Goal: Communication & Community: Share content

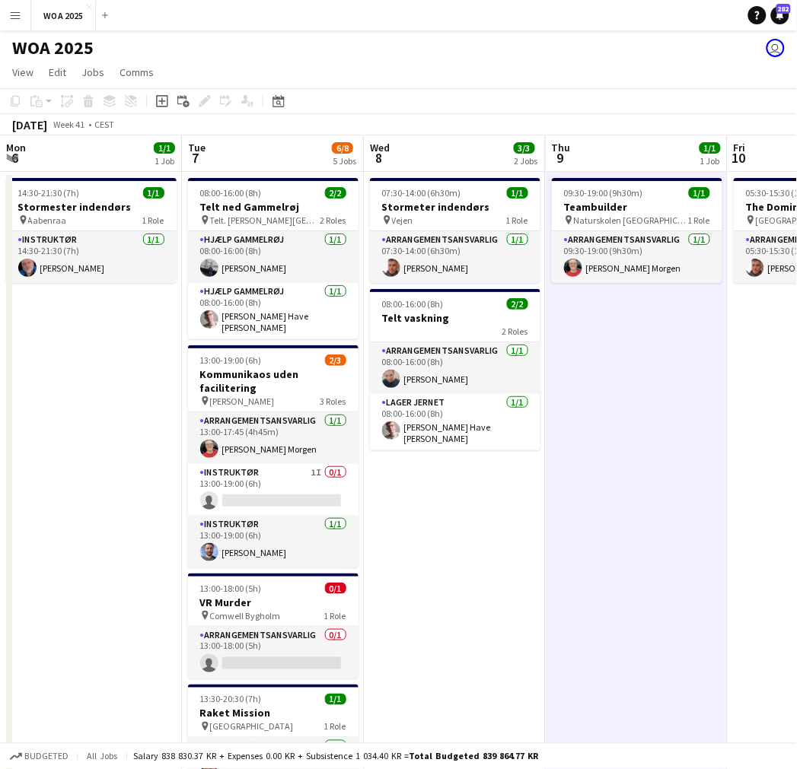
click at [164, 367] on app-calendar-viewport "Mon 6 1/1 1 Job Tue 7 6/8 5 Jobs Wed 8 3/3 2 Jobs Thu 9 1/1 1 Job Fri 10 1/1 1 …" at bounding box center [398, 615] width 797 height 961
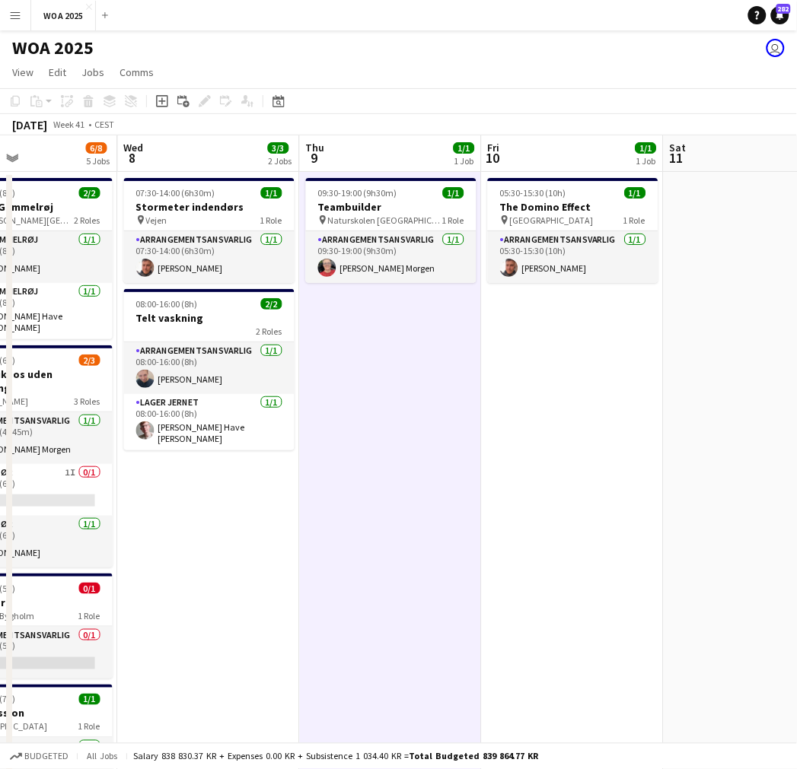
drag, startPoint x: 360, startPoint y: 361, endPoint x: 609, endPoint y: 317, distance: 253.6
click at [679, 324] on app-calendar-viewport "Sun 5 Mon 6 1/1 1 Job Tue 7 6/8 5 Jobs Wed 8 3/3 2 Jobs Thu 9 1/1 1 Job Fri 10 …" at bounding box center [398, 615] width 797 height 961
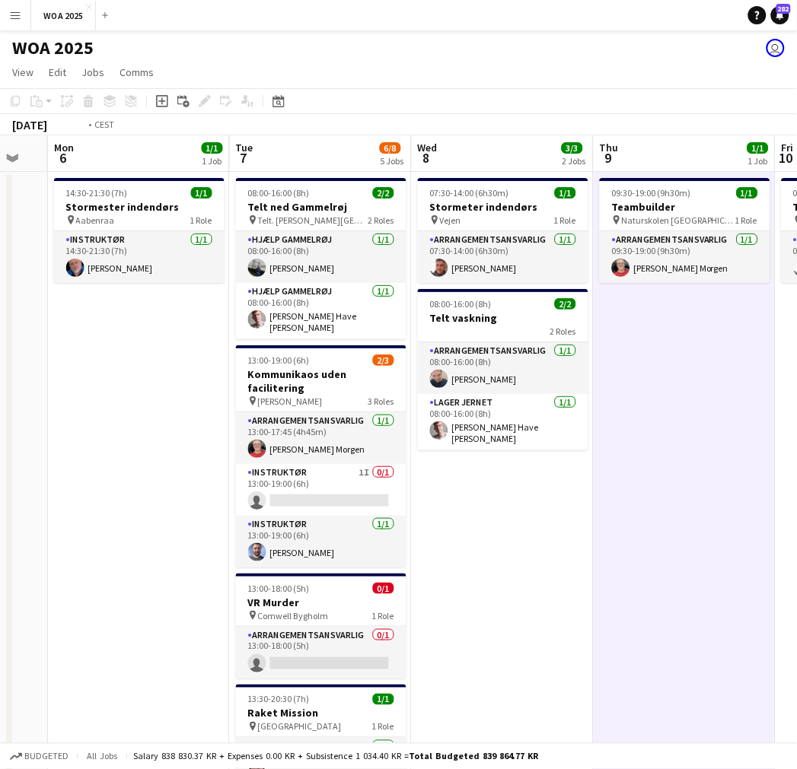
drag, startPoint x: 123, startPoint y: 330, endPoint x: 521, endPoint y: 308, distance: 399.3
click at [584, 315] on app-calendar-viewport "Sat 4 0/1 1 Job Sun 5 Mon 6 1/1 1 Job Tue 7 6/8 5 Jobs Wed 8 3/3 2 Jobs Thu 9 1…" at bounding box center [398, 615] width 797 height 961
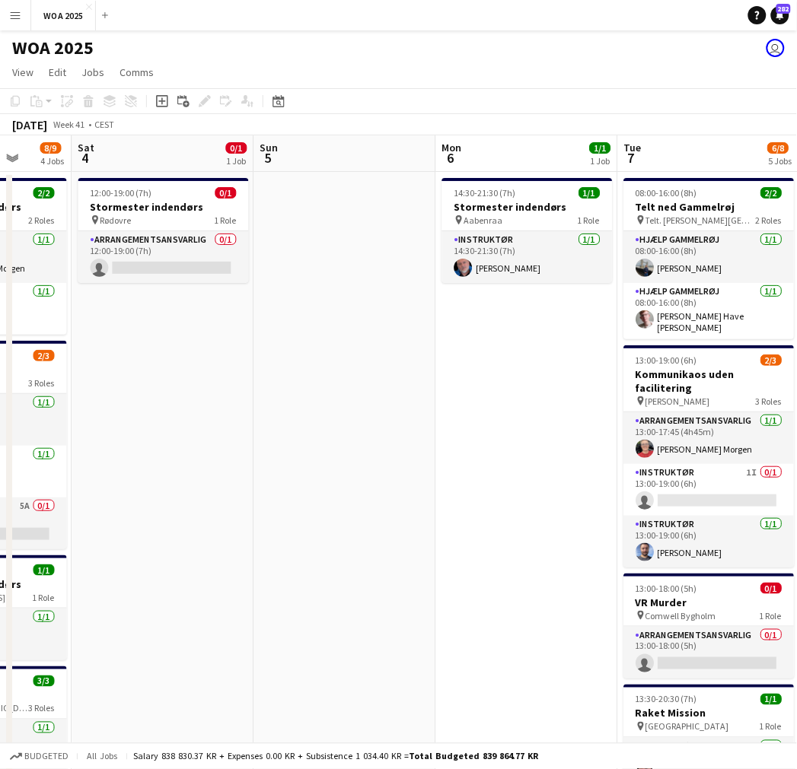
drag, startPoint x: 544, startPoint y: 304, endPoint x: 721, endPoint y: 289, distance: 177.9
click at [776, 293] on app-calendar-viewport "Wed 1 1/1 1 Job Thu 2 5/6 3 Jobs Fri 3 8/9 4 Jobs Sat 4 0/1 1 Job Sun 5 Mon 6 1…" at bounding box center [398, 615] width 797 height 961
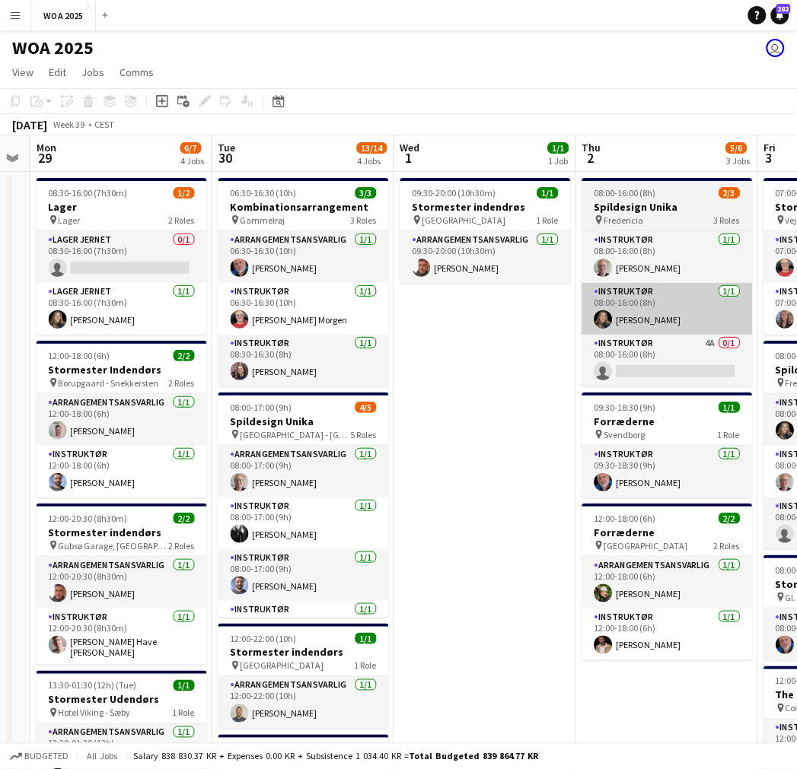
drag, startPoint x: 454, startPoint y: 313, endPoint x: 598, endPoint y: 317, distance: 143.8
click at [655, 310] on app-calendar-viewport "Sat 27 2/2 2 Jobs Sun 28 Mon 29 6/7 4 Jobs Tue 30 13/14 4 Jobs Wed 1 1/1 1 Job …" at bounding box center [398, 615] width 797 height 961
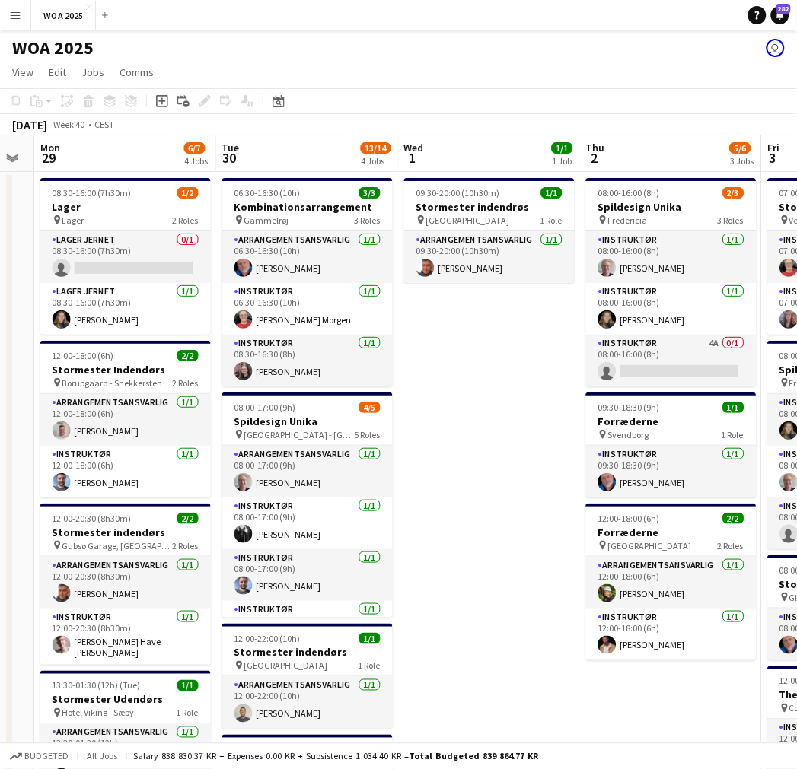
drag, startPoint x: 392, startPoint y: 316, endPoint x: 800, endPoint y: 298, distance: 408.2
click at [796, 298] on html "Menu Boards Boards Boards All jobs Status Workforce Workforce My Workforce Recr…" at bounding box center [398, 561] width 797 height 1122
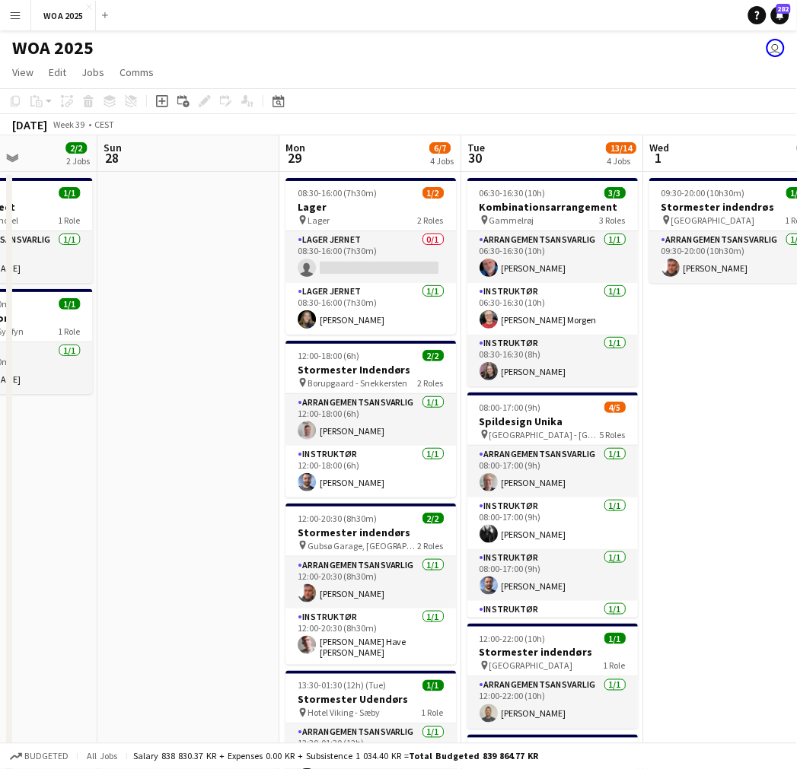
scroll to position [0, 371]
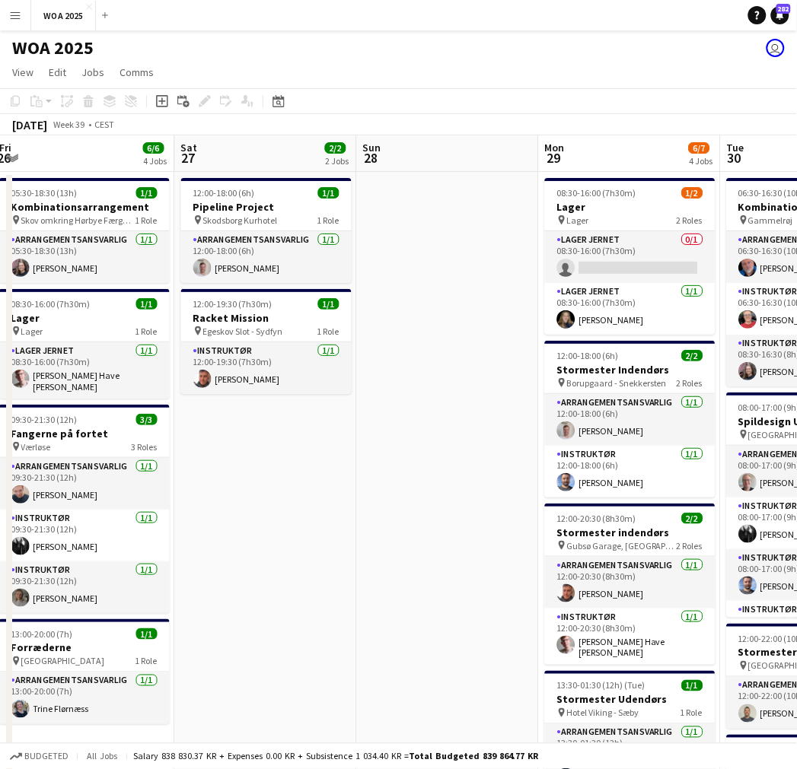
drag, startPoint x: 596, startPoint y: 310, endPoint x: 411, endPoint y: 302, distance: 185.1
click at [411, 302] on app-calendar-viewport "Wed 24 3/3 2 Jobs Thu 25 4/4 2 Jobs Fri 26 6/6 4 Jobs Sat 27 2/2 2 Jobs Sun 28 …" at bounding box center [398, 615] width 797 height 961
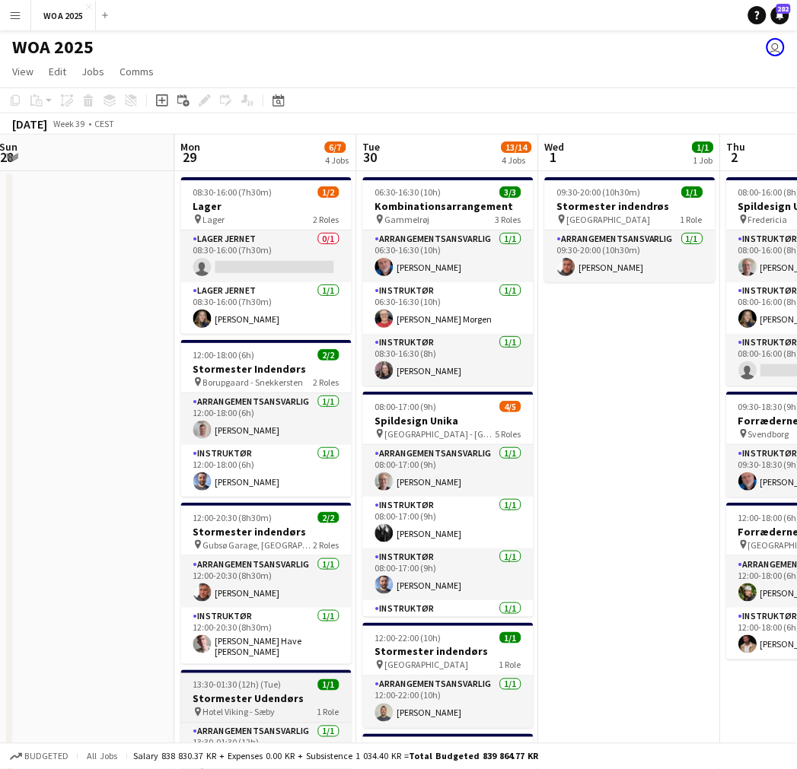
scroll to position [0, 0]
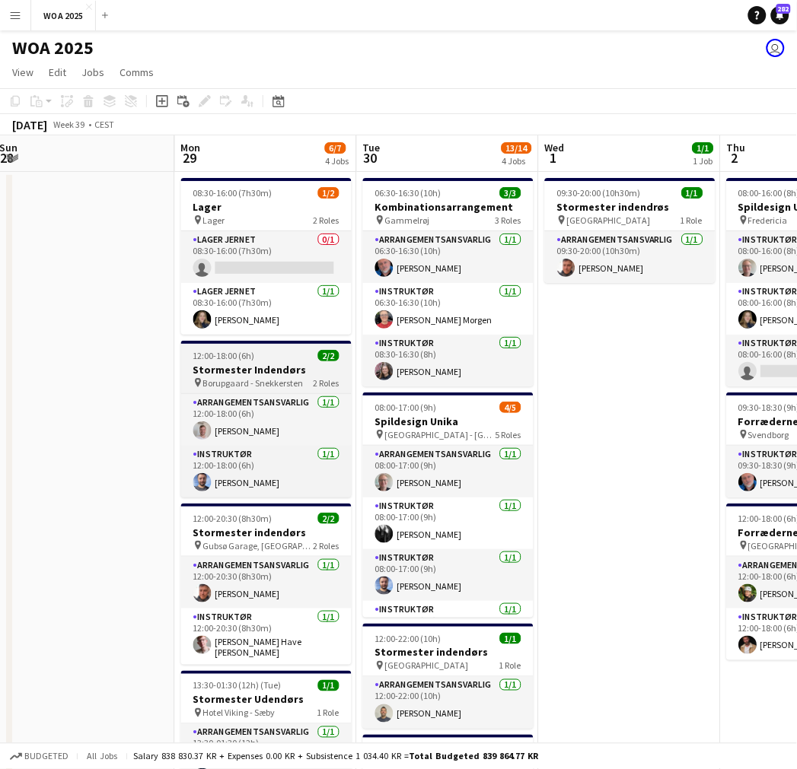
click at [274, 361] on app-job-card "12:00-18:00 (6h) 2/2 Stormester Indendørs pin Borupgaard - Snekkersten 2 Roles …" at bounding box center [266, 419] width 170 height 157
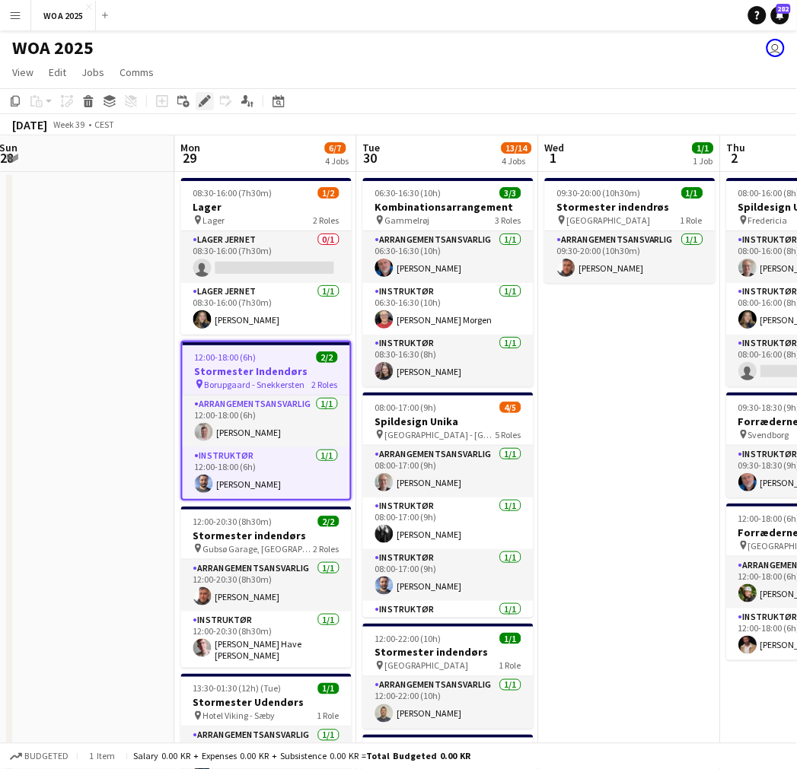
click at [196, 99] on div "Edit" at bounding box center [205, 101] width 18 height 18
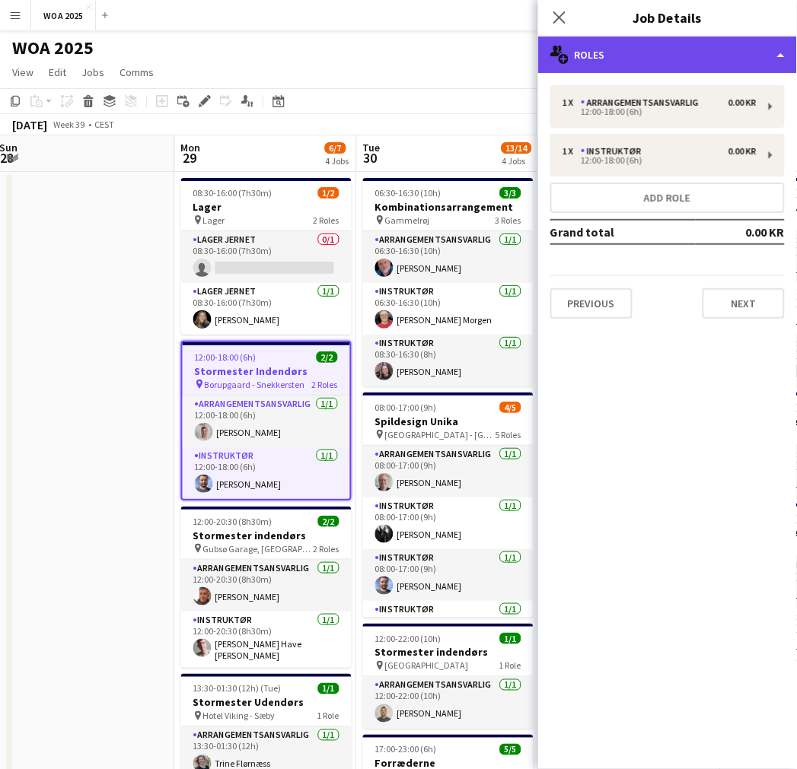
click at [730, 62] on div "multiple-users-add Roles" at bounding box center [667, 55] width 259 height 37
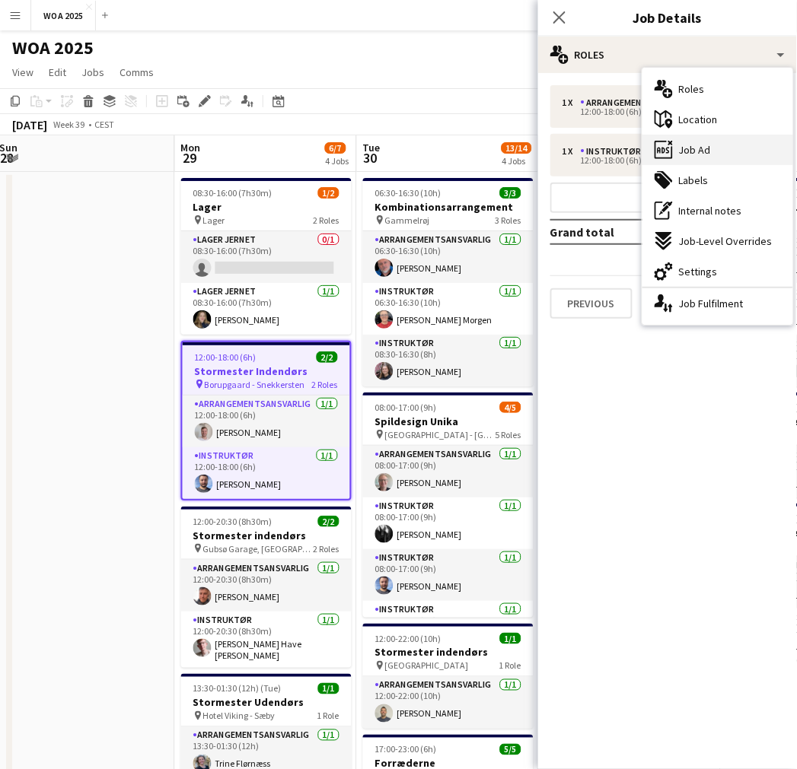
click at [711, 154] on div "ads-window Job Ad" at bounding box center [717, 150] width 151 height 30
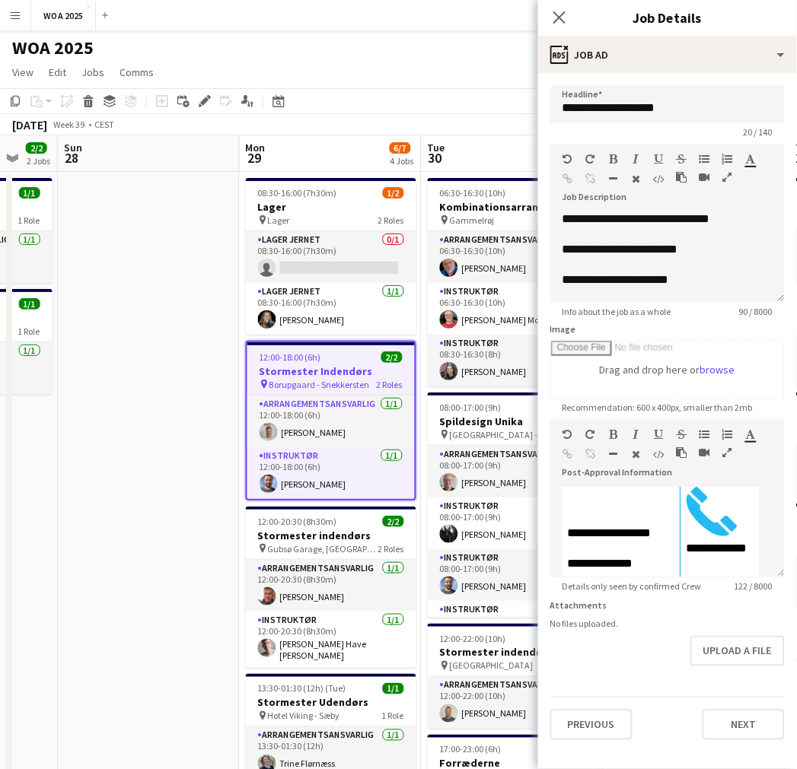
scroll to position [0, 480]
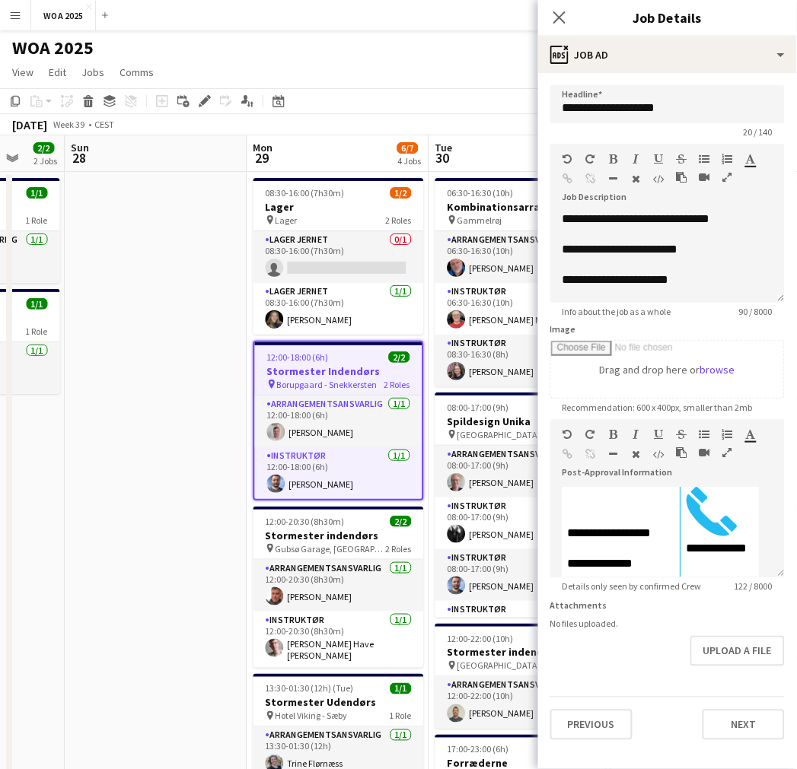
drag, startPoint x: 81, startPoint y: 362, endPoint x: 154, endPoint y: 361, distance: 73.1
click at [154, 361] on app-calendar-viewport "Thu 25 4/4 2 Jobs Fri 26 6/6 4 Jobs Sat 27 2/2 2 Jobs Sun 28 Mon 29 6/7 4 Jobs …" at bounding box center [398, 615] width 797 height 961
click at [567, 21] on app-icon "Close pop-in" at bounding box center [560, 18] width 22 height 22
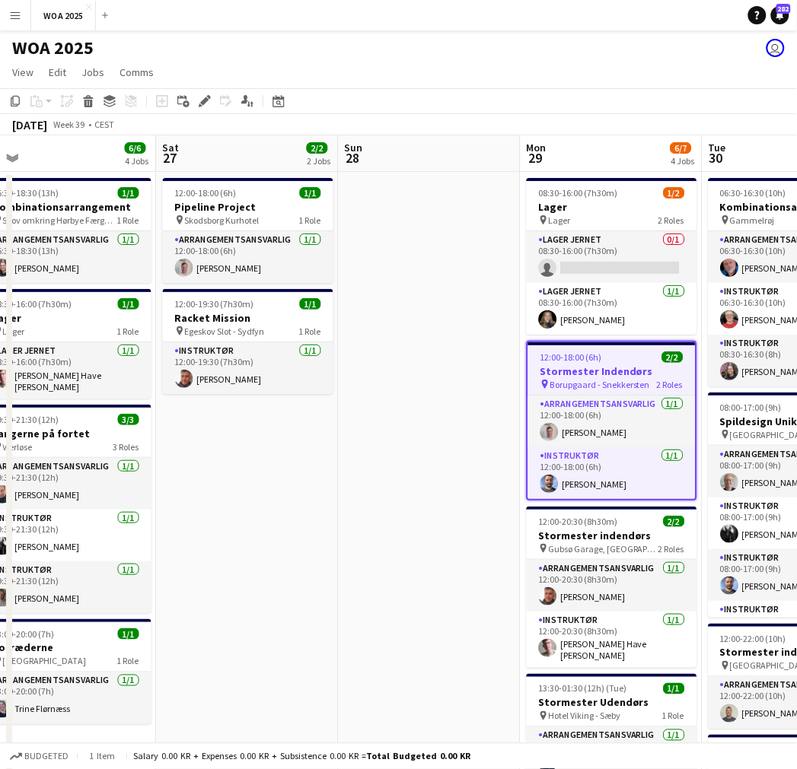
scroll to position [0, 465]
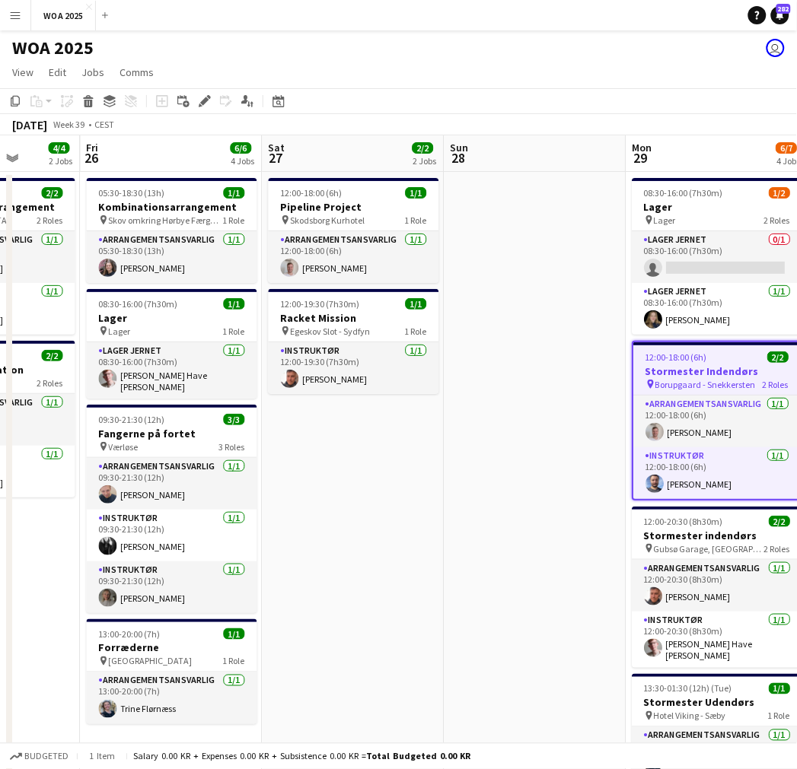
drag, startPoint x: 218, startPoint y: 280, endPoint x: 579, endPoint y: 294, distance: 360.9
click at [579, 294] on app-calendar-viewport "Tue 23 9/10 6 Jobs Wed 24 3/3 2 Jobs Thu 25 4/4 2 Jobs Fri 26 6/6 4 Jobs Sat 27…" at bounding box center [398, 615] width 797 height 961
click at [320, 317] on h3 "Racket Mission" at bounding box center [354, 318] width 170 height 14
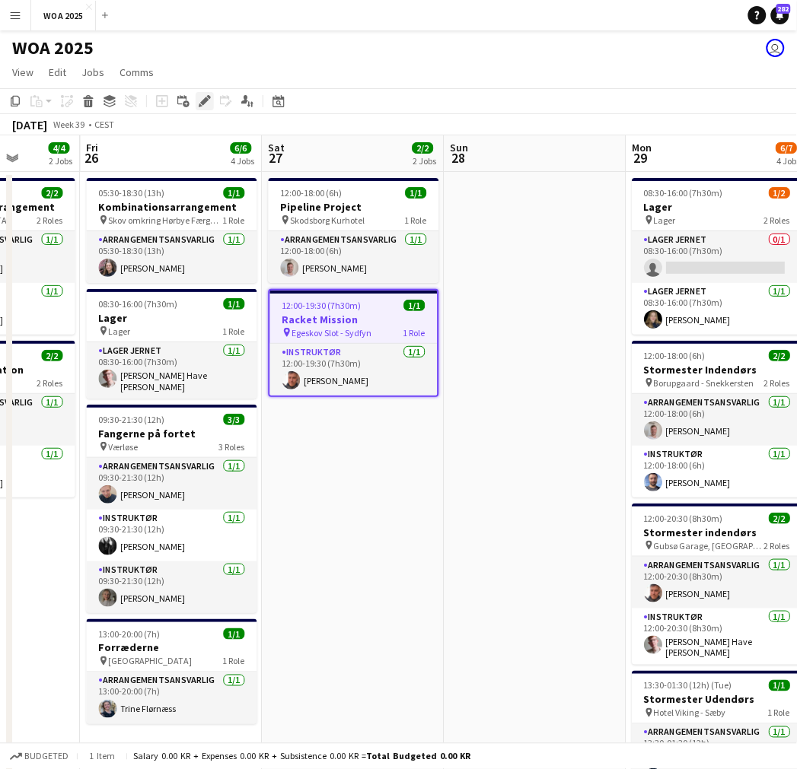
click at [196, 100] on div "Edit" at bounding box center [205, 101] width 18 height 18
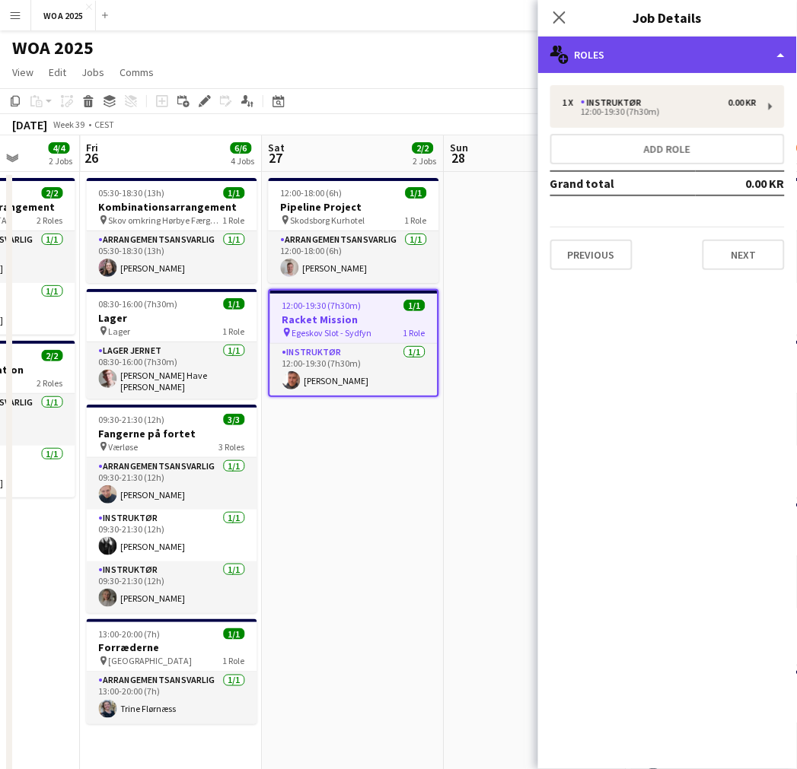
click at [651, 57] on div "multiple-users-add Roles" at bounding box center [667, 55] width 259 height 37
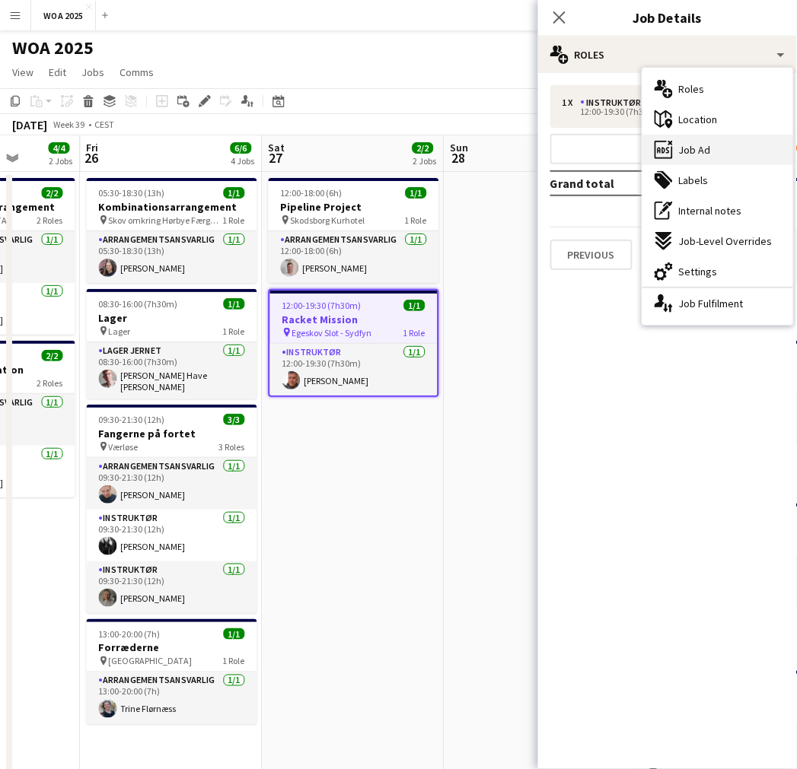
click at [698, 145] on span "Job Ad" at bounding box center [695, 150] width 32 height 14
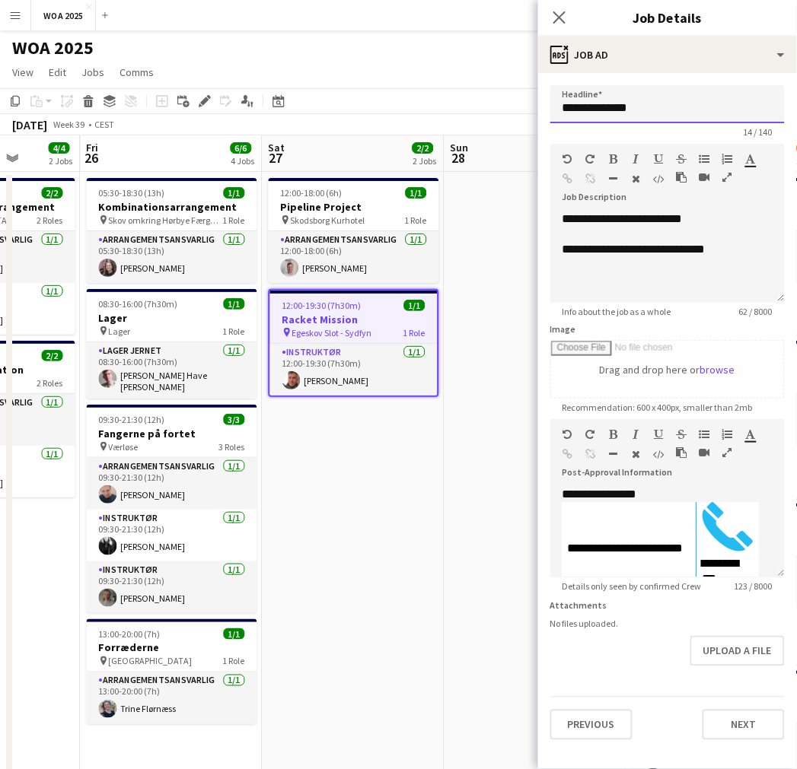
drag, startPoint x: 584, startPoint y: 108, endPoint x: 634, endPoint y: 123, distance: 52.5
click at [584, 108] on input "**********" at bounding box center [667, 104] width 234 height 38
type input "**********"
click at [725, 723] on button "Next" at bounding box center [743, 725] width 82 height 30
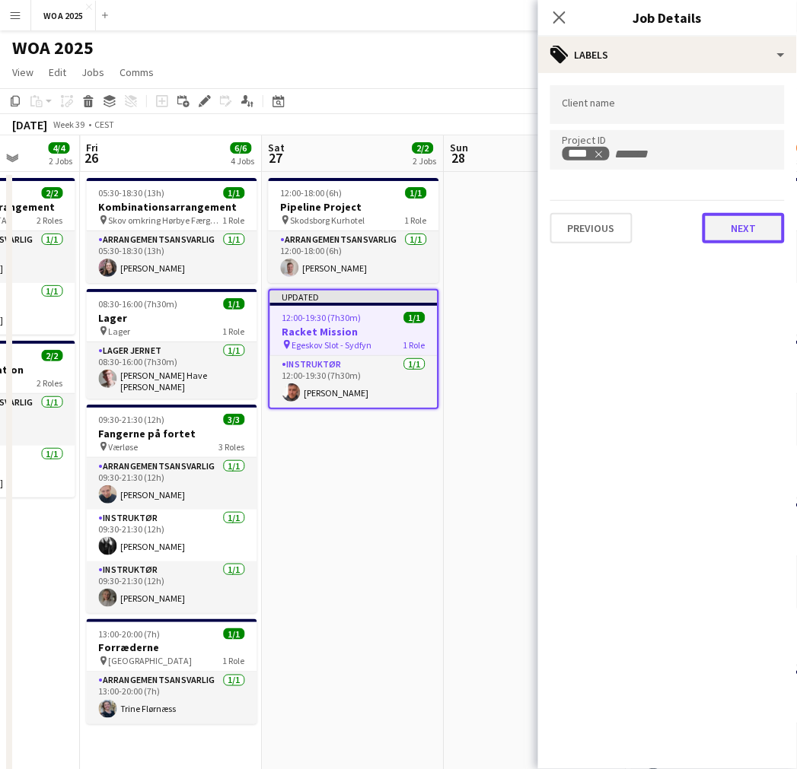
click at [726, 227] on button "Next" at bounding box center [743, 228] width 82 height 30
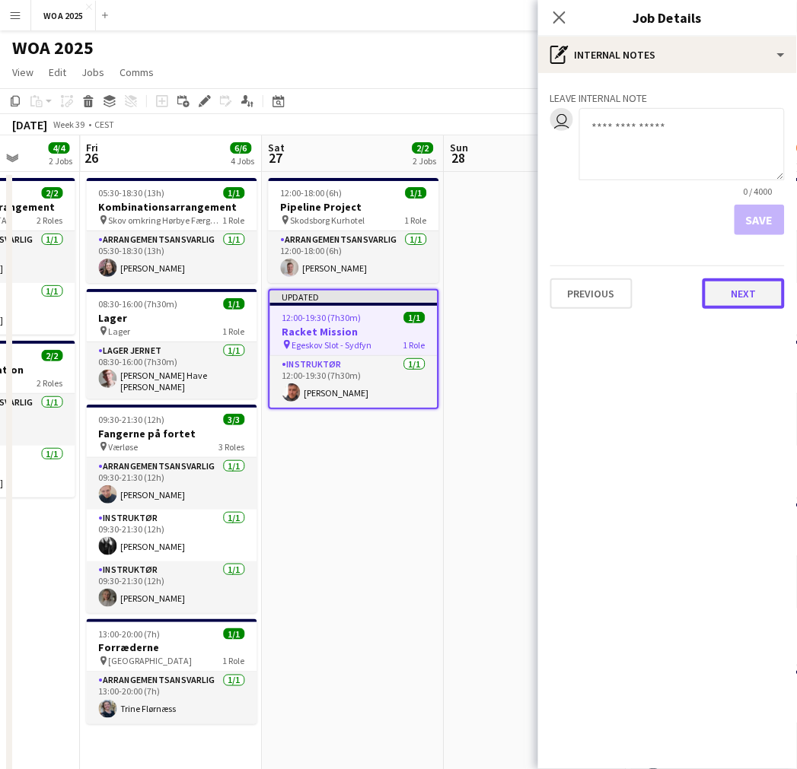
click at [756, 284] on button "Next" at bounding box center [743, 293] width 82 height 30
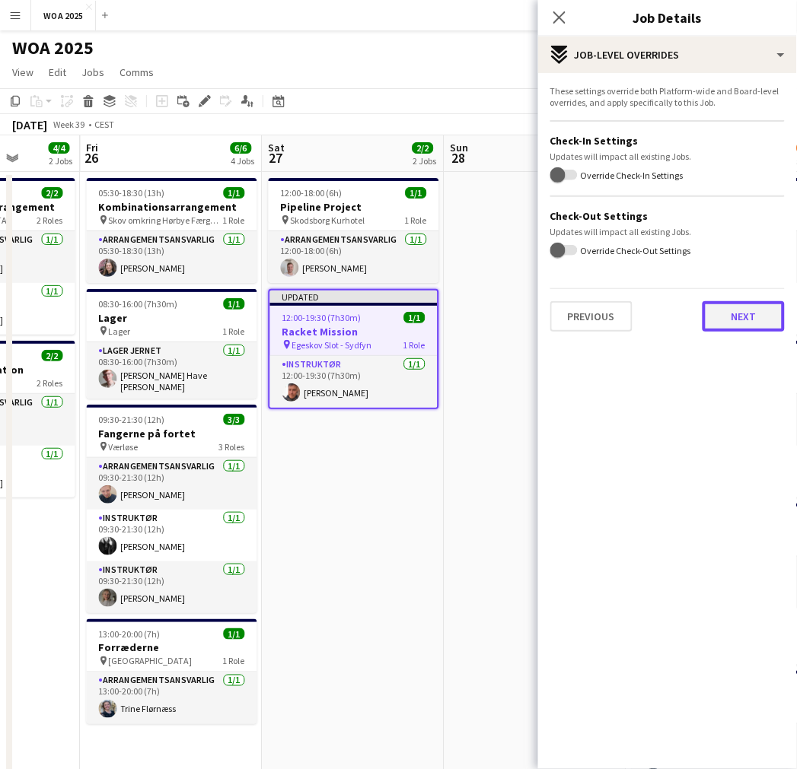
click at [743, 310] on button "Next" at bounding box center [743, 316] width 82 height 30
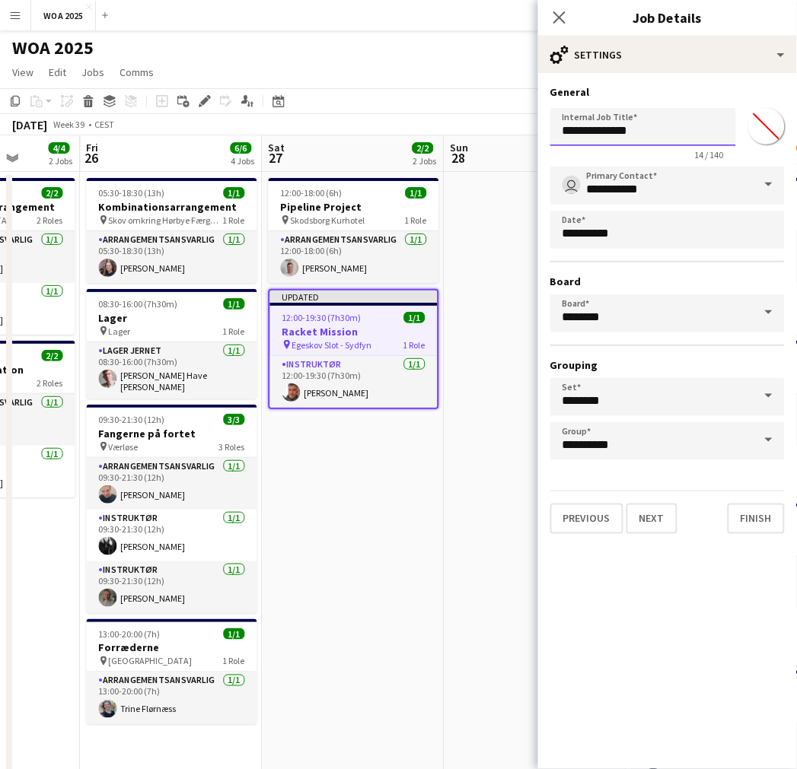
click at [578, 132] on input "**********" at bounding box center [643, 127] width 186 height 38
type input "**********"
click at [478, 468] on app-date-cell at bounding box center [535, 634] width 182 height 925
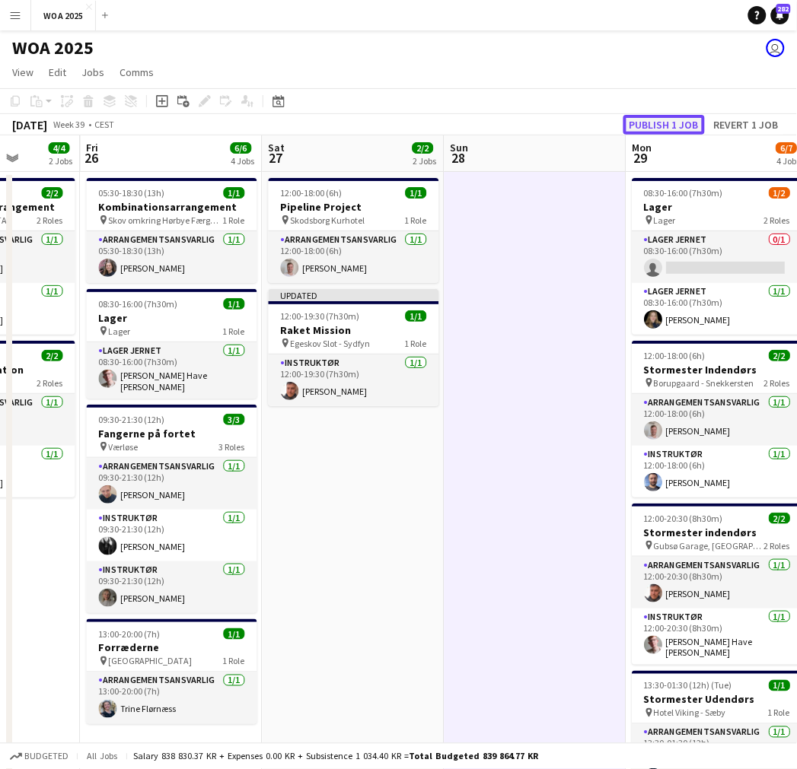
click at [674, 116] on button "Publish 1 job" at bounding box center [663, 125] width 81 height 20
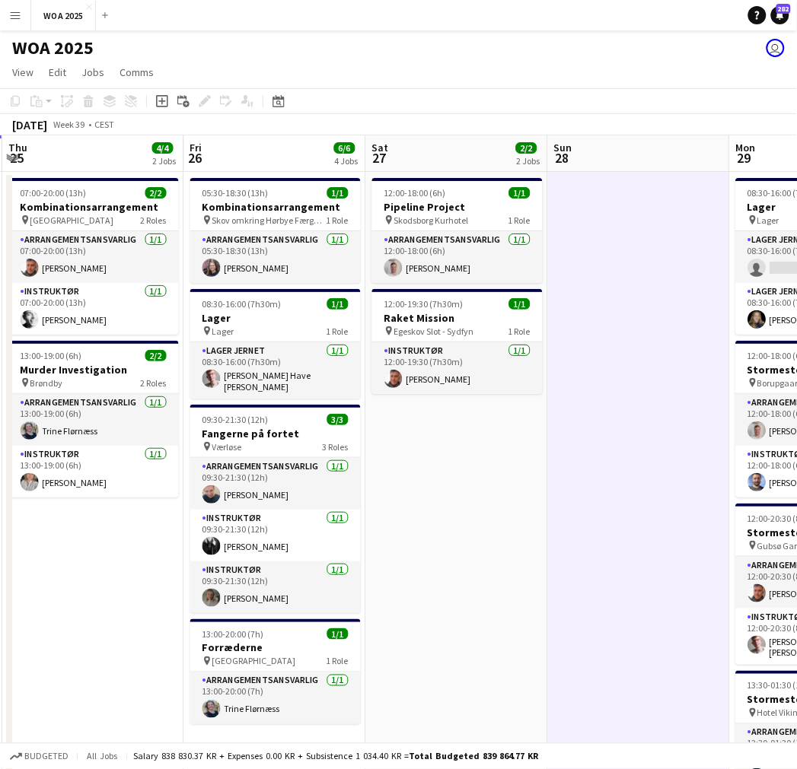
scroll to position [0, 373]
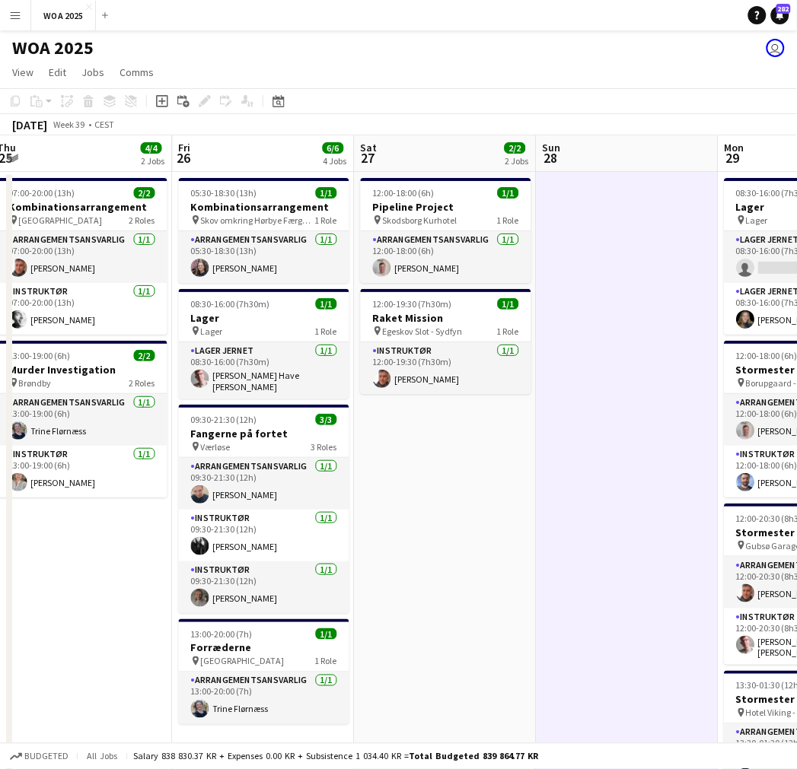
drag, startPoint x: 390, startPoint y: 525, endPoint x: 399, endPoint y: 530, distance: 10.9
click at [399, 530] on app-calendar-viewport "Tue 23 9/10 6 Jobs Wed 24 3/3 2 Jobs Thu 25 4/4 2 Jobs Fri 26 6/6 4 Jobs Sat 27…" at bounding box center [398, 615] width 797 height 961
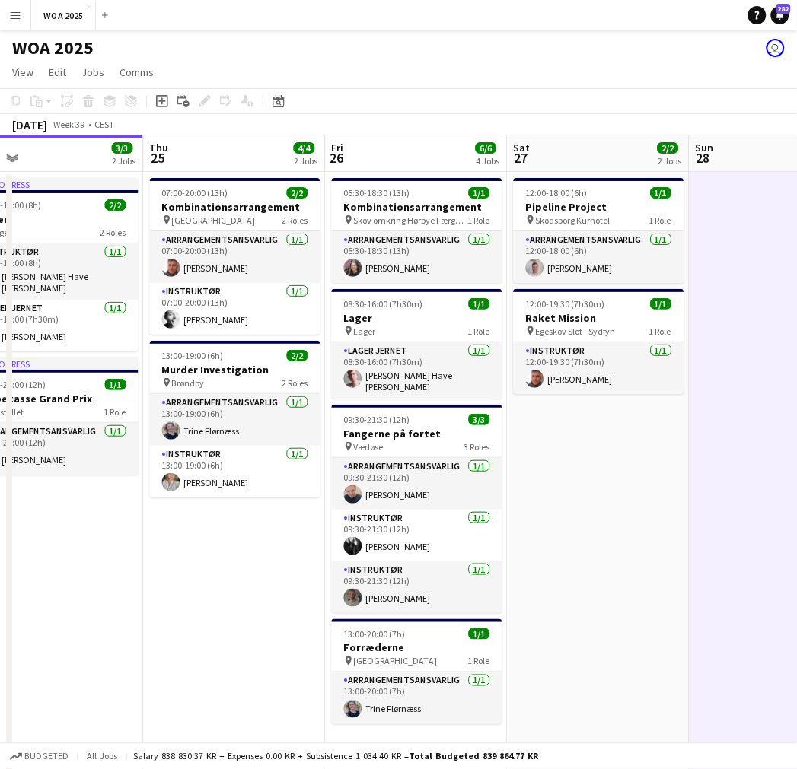
scroll to position [0, 399]
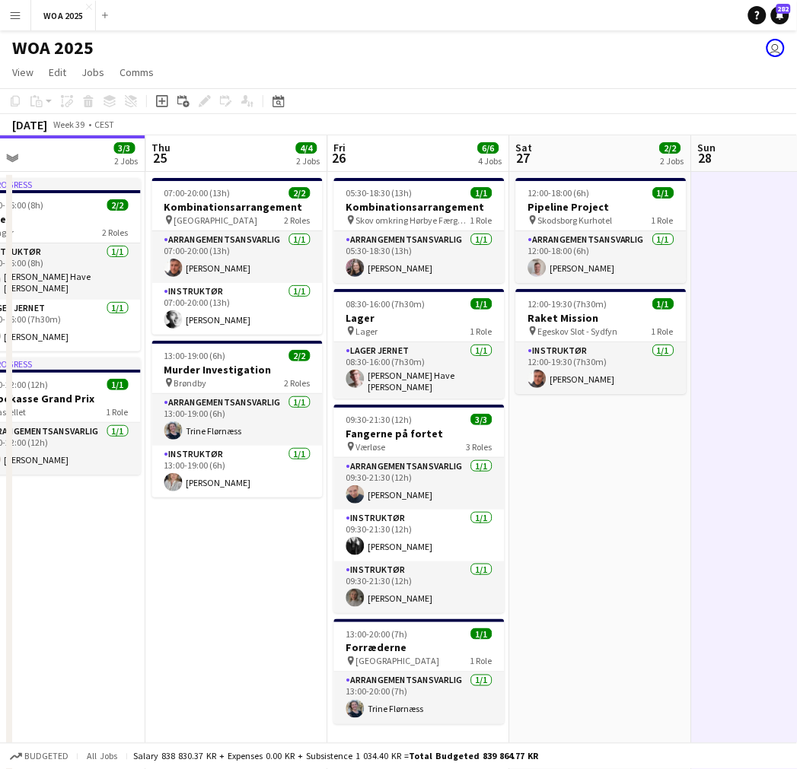
drag, startPoint x: 123, startPoint y: 564, endPoint x: 278, endPoint y: 571, distance: 155.4
click at [278, 571] on app-calendar-viewport "Mon 22 6/6 3 Jobs Tue 23 9/10 6 Jobs Wed 24 3/3 2 Jobs Thu 25 4/4 2 Jobs Fri 26…" at bounding box center [398, 615] width 797 height 961
click at [451, 574] on app-card-role "Instruktør [DATE] 09:30-21:30 (12h) [PERSON_NAME]" at bounding box center [419, 588] width 170 height 52
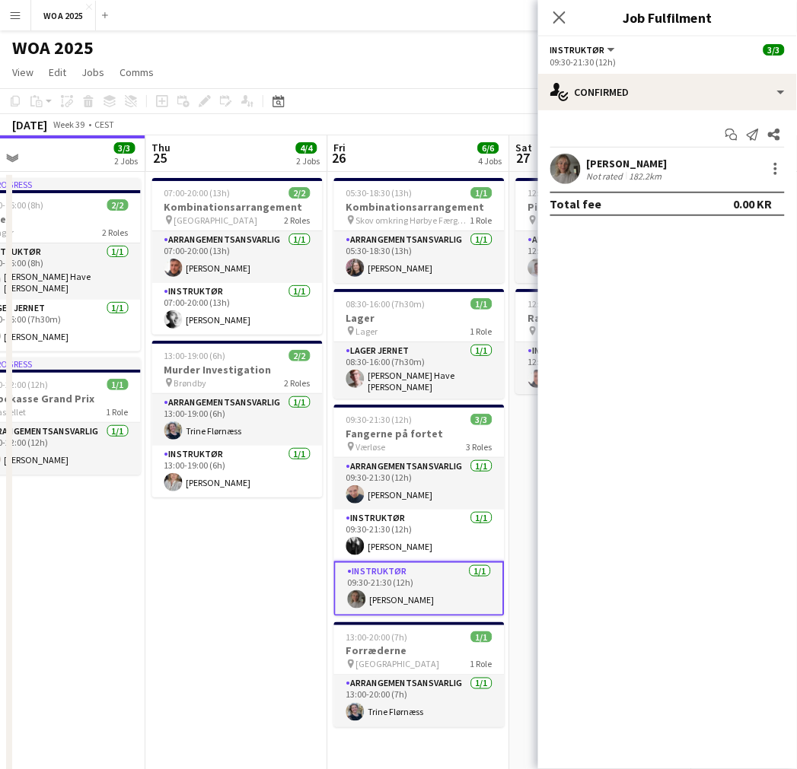
click at [568, 15] on app-icon "Close pop-in" at bounding box center [559, 17] width 18 height 18
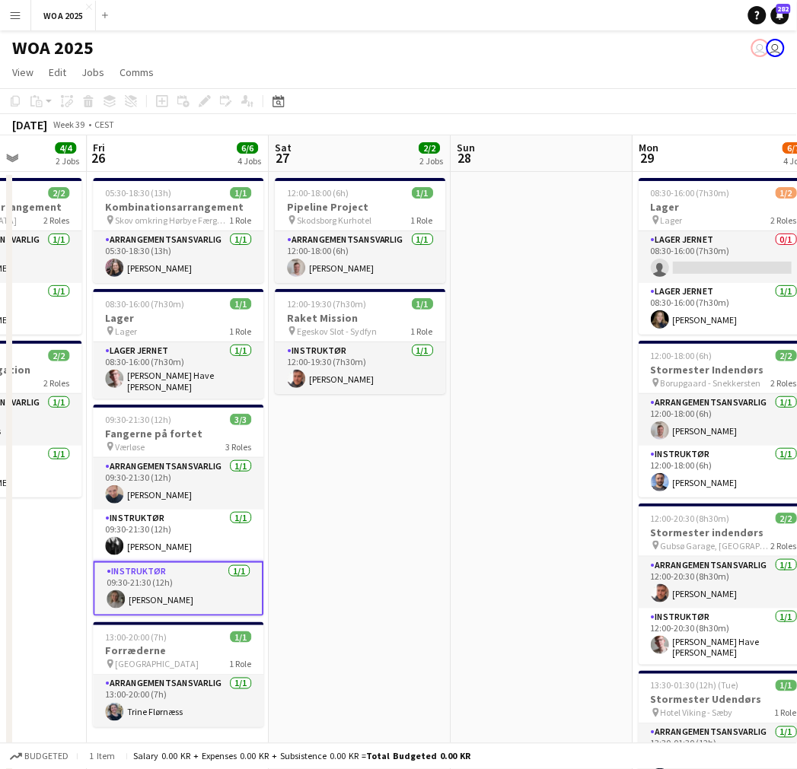
drag, startPoint x: 599, startPoint y: 466, endPoint x: 368, endPoint y: 493, distance: 232.1
click at [362, 491] on app-calendar-viewport "Mon 22 6/6 3 Jobs Tue 23 9/10 6 Jobs Wed 24 3/3 2 Jobs Thu 25 4/4 2 Jobs Fri 26…" at bounding box center [398, 615] width 797 height 961
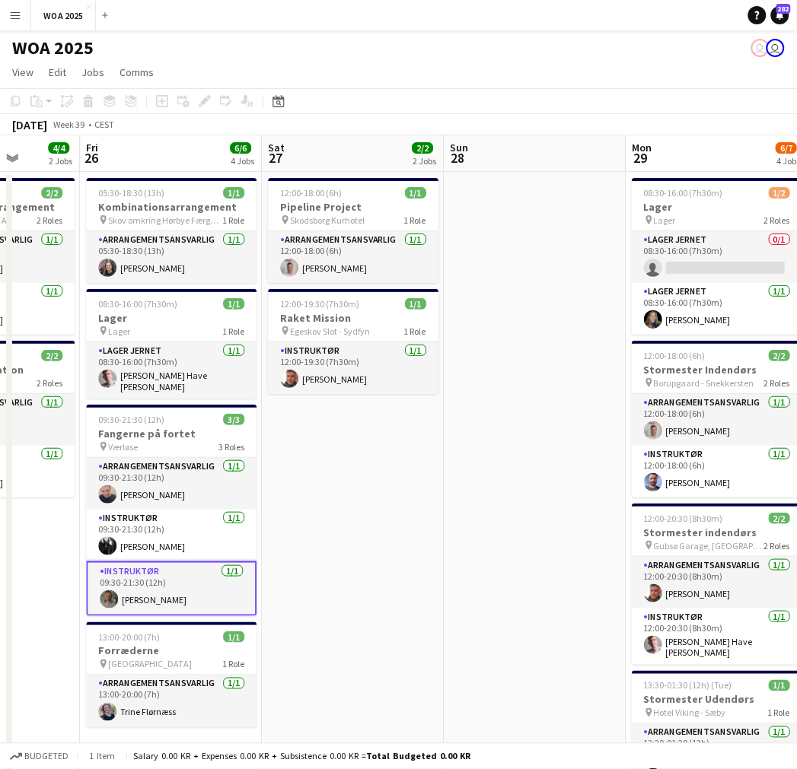
click at [434, 504] on app-date-cell "12:00-18:00 (6h) 1/1 Pipeline Project pin Skodsborg Kurhotel 1 Role Arrangement…" at bounding box center [353, 634] width 182 height 925
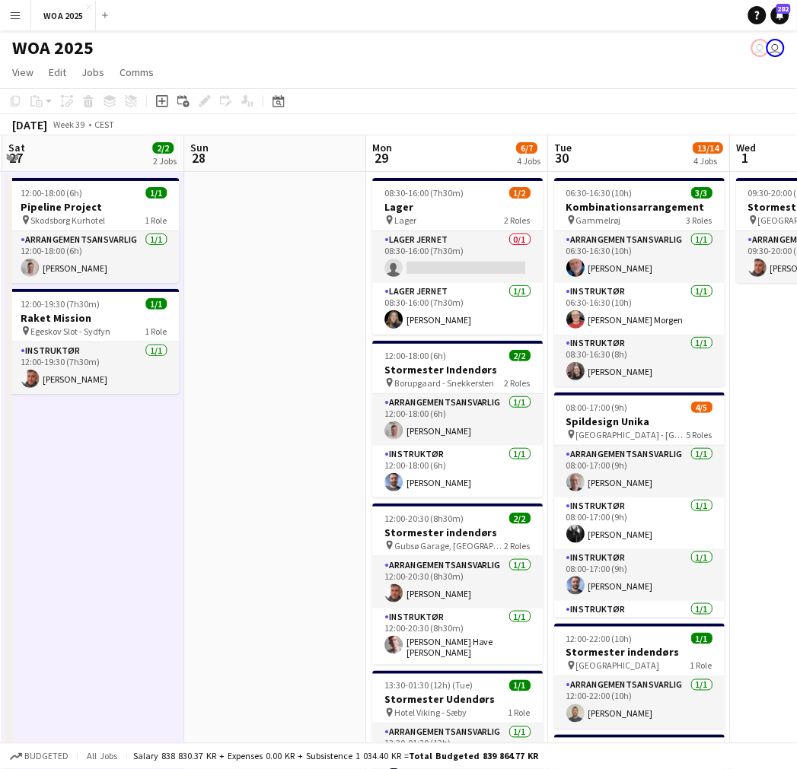
scroll to position [0, 544]
drag, startPoint x: 294, startPoint y: 521, endPoint x: 164, endPoint y: 524, distance: 129.4
click at [164, 524] on app-calendar-viewport "Wed 24 3/3 2 Jobs Thu 25 4/4 2 Jobs Fri 26 6/6 4 Jobs Sat 27 2/2 2 Jobs Sun 28 …" at bounding box center [398, 615] width 797 height 961
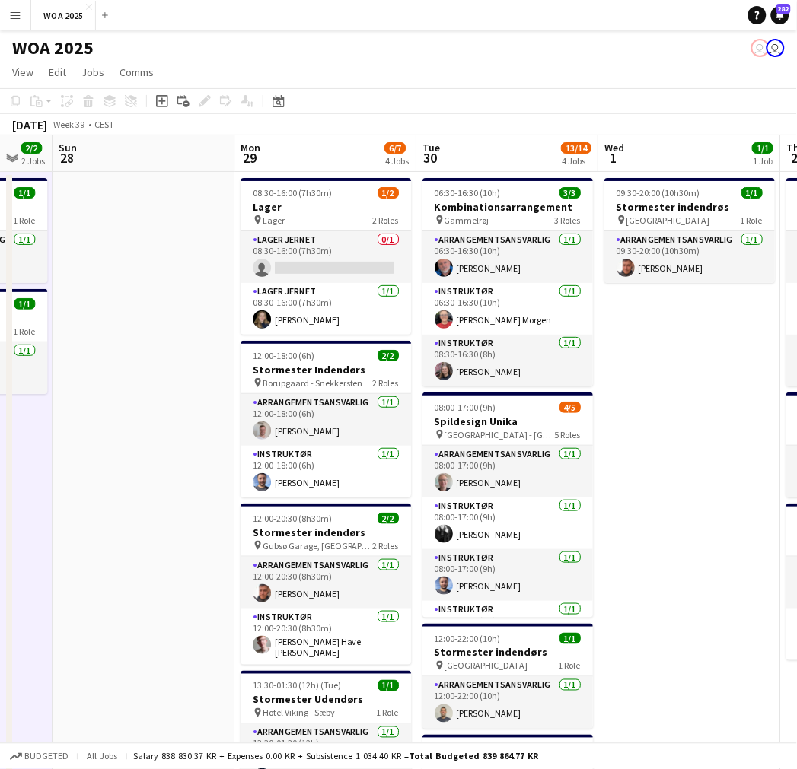
scroll to position [0, 678]
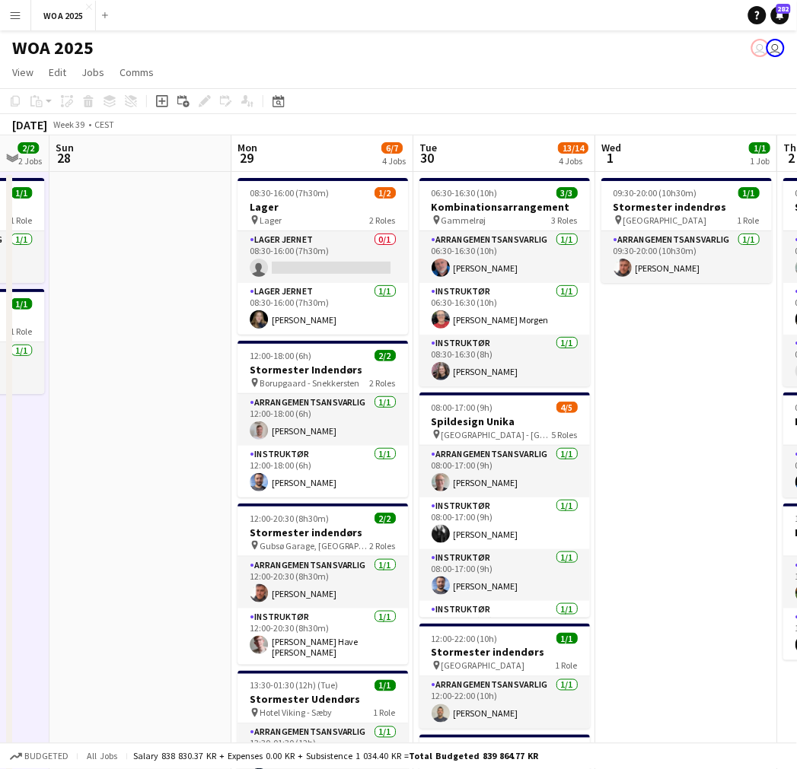
drag, startPoint x: 265, startPoint y: 415, endPoint x: 132, endPoint y: 416, distance: 133.2
click at [132, 416] on app-calendar-viewport "Wed 24 3/3 2 Jobs Thu 25 4/4 2 Jobs Fri 26 6/6 4 Jobs Sat 27 2/2 2 Jobs Sun 28 …" at bounding box center [398, 615] width 797 height 961
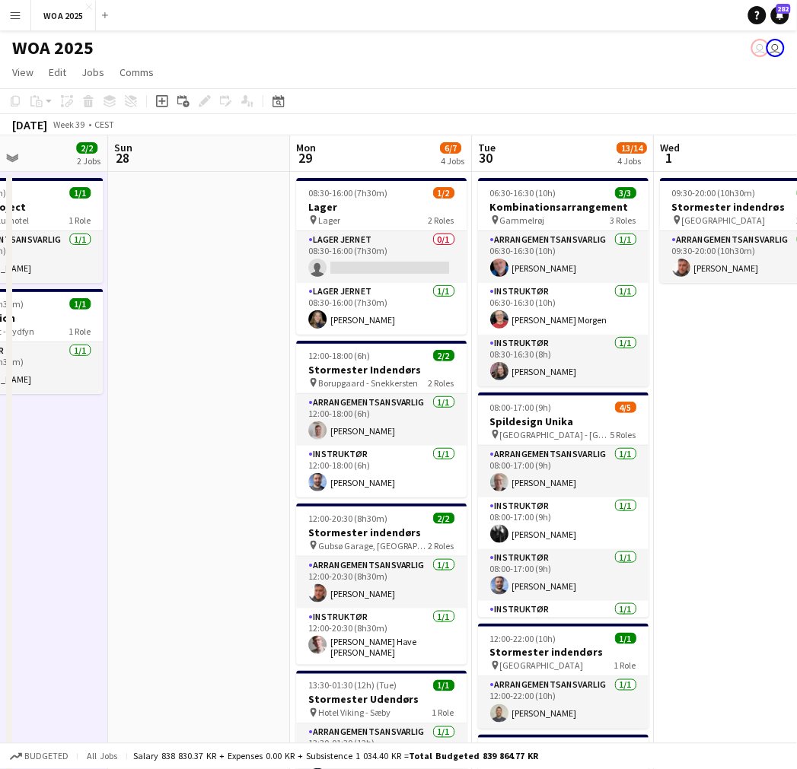
scroll to position [0, 595]
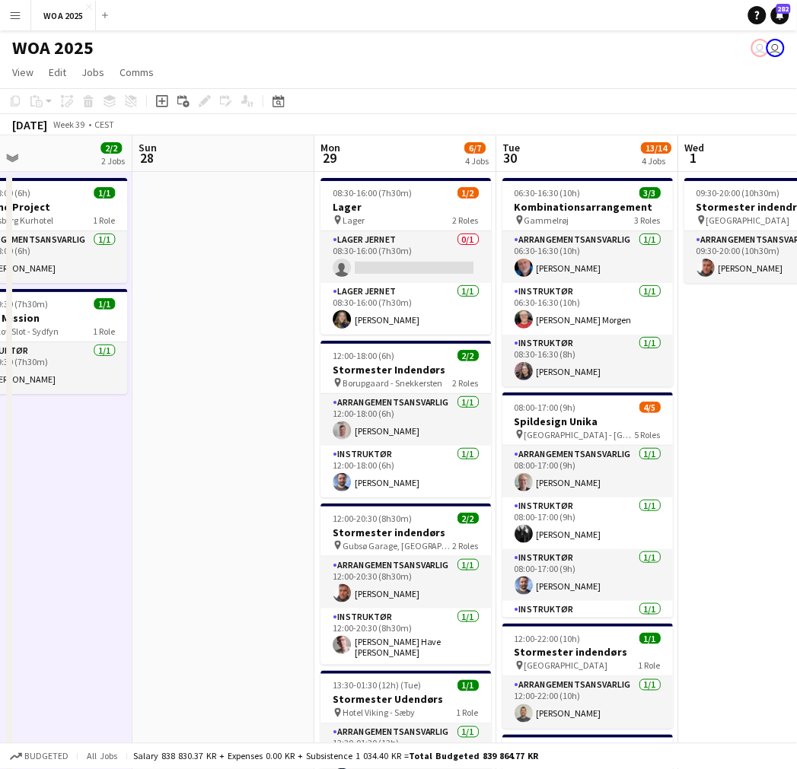
drag, startPoint x: 132, startPoint y: 416, endPoint x: 215, endPoint y: 415, distance: 82.9
click at [215, 415] on app-calendar-viewport "Wed 24 3/3 2 Jobs Thu 25 4/4 2 Jobs Fri 26 6/6 4 Jobs Sat 27 2/2 2 Jobs Sun 28 …" at bounding box center [398, 615] width 797 height 961
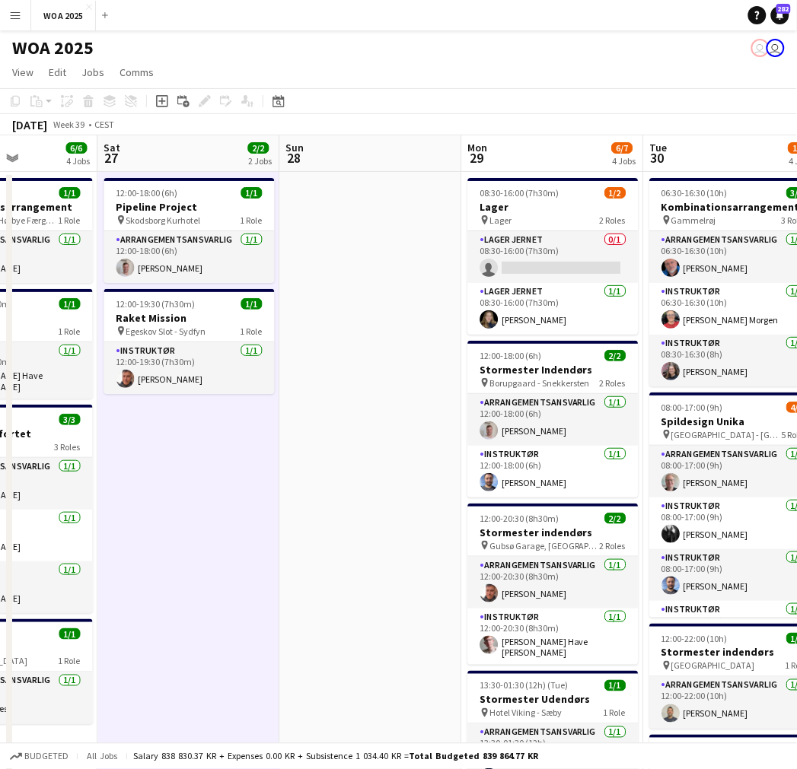
scroll to position [0, 442]
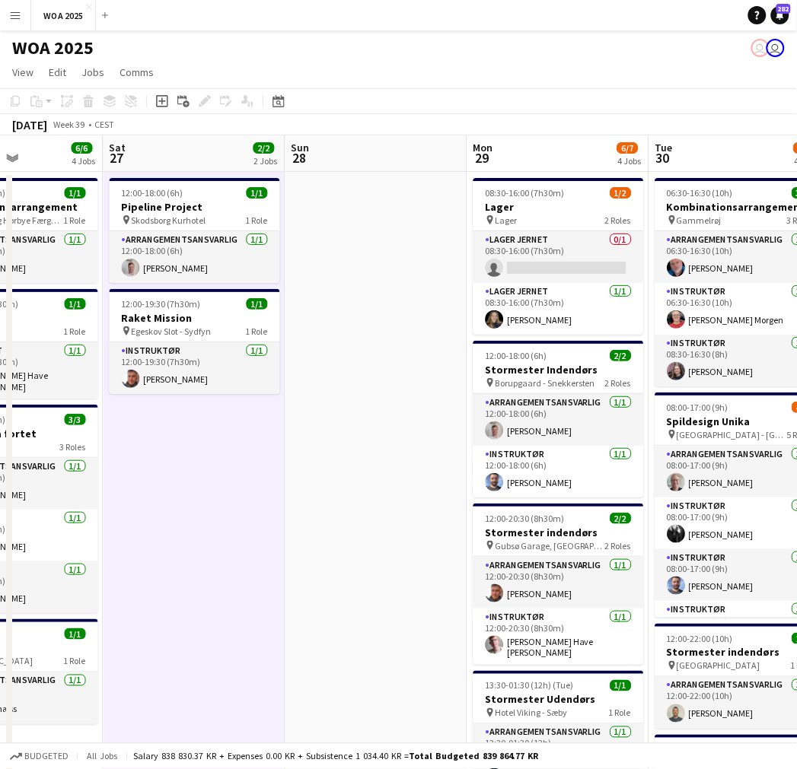
drag, startPoint x: 240, startPoint y: 451, endPoint x: 384, endPoint y: 446, distance: 144.7
click at [384, 446] on app-calendar-viewport "Wed 24 3/3 2 Jobs Thu 25 4/4 2 Jobs Fri 26 6/6 4 Jobs Sat 27 2/2 2 Jobs Sun 28 …" at bounding box center [398, 615] width 797 height 961
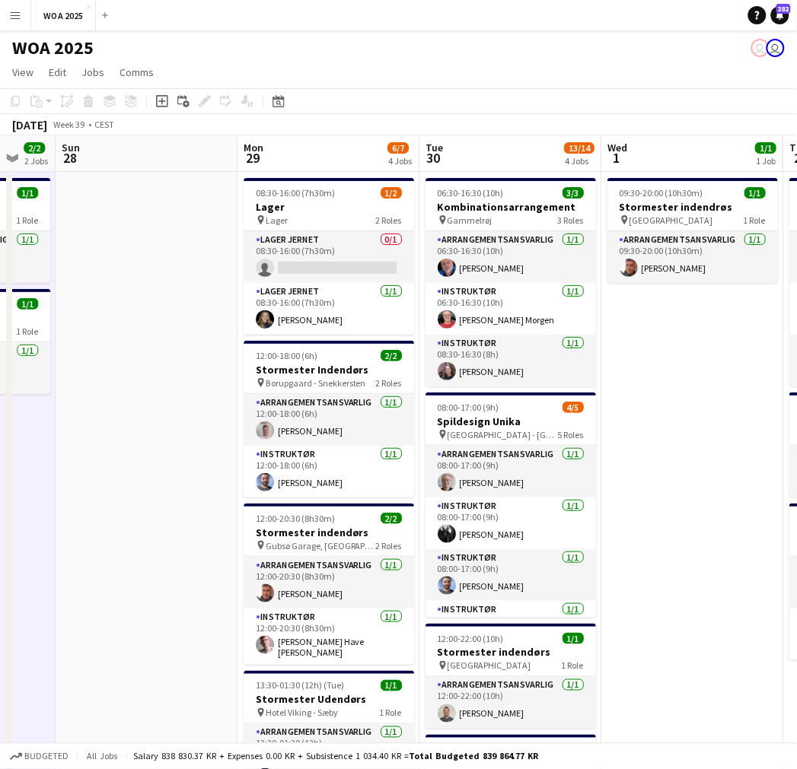
drag, startPoint x: 436, startPoint y: 435, endPoint x: 218, endPoint y: 385, distance: 224.1
click at [218, 385] on app-calendar-viewport "Wed 24 3/3 2 Jobs Thu 25 4/4 2 Jobs Fri 26 6/6 4 Jobs Sat 27 2/2 2 Jobs Sun 28 …" at bounding box center [398, 615] width 797 height 961
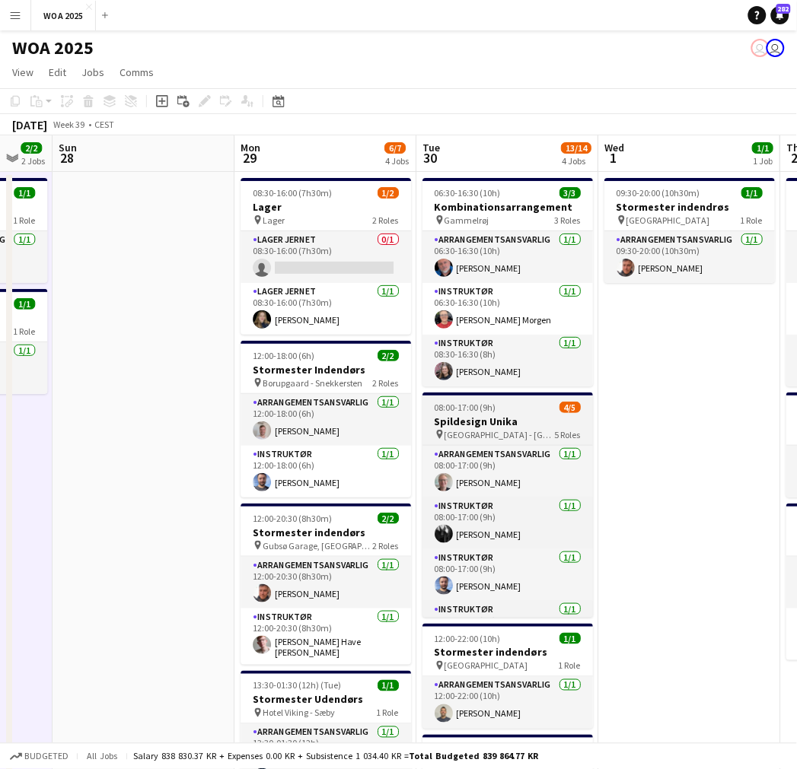
click at [518, 419] on h3 "Spildesign Unika" at bounding box center [507, 422] width 170 height 14
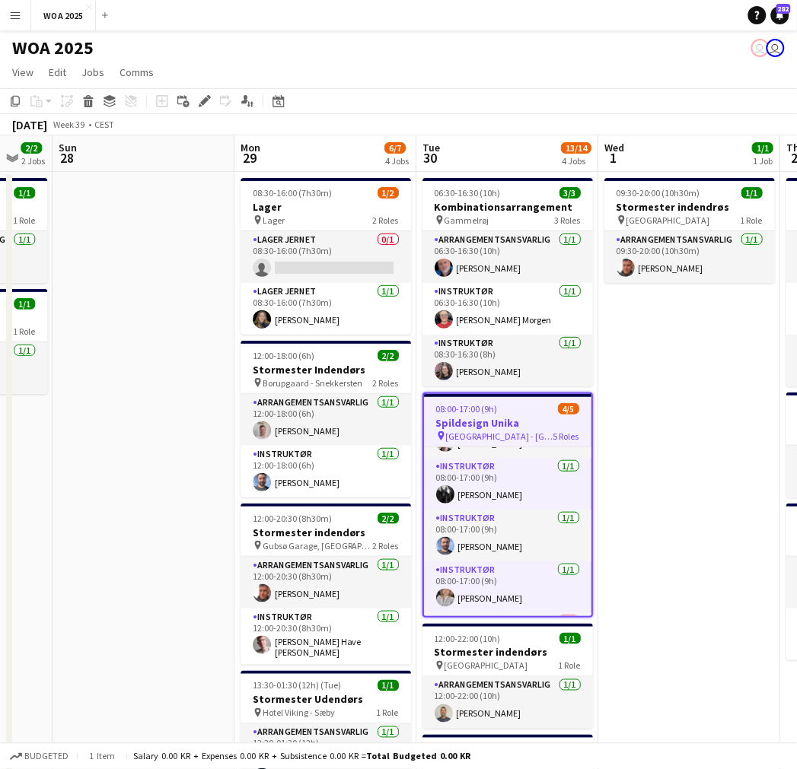
scroll to position [0, 0]
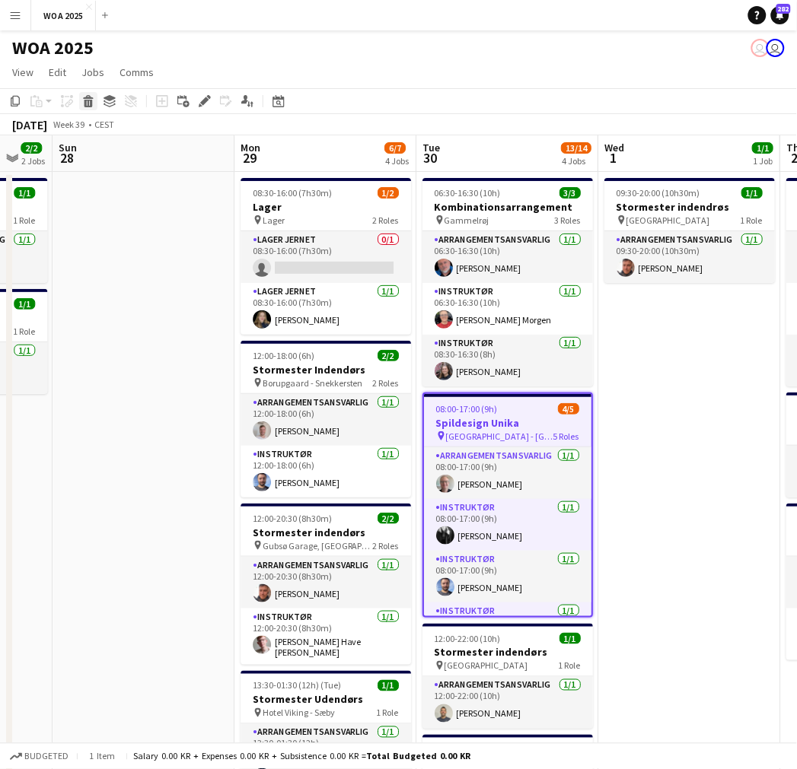
click at [86, 99] on icon at bounding box center [88, 97] width 10 height 4
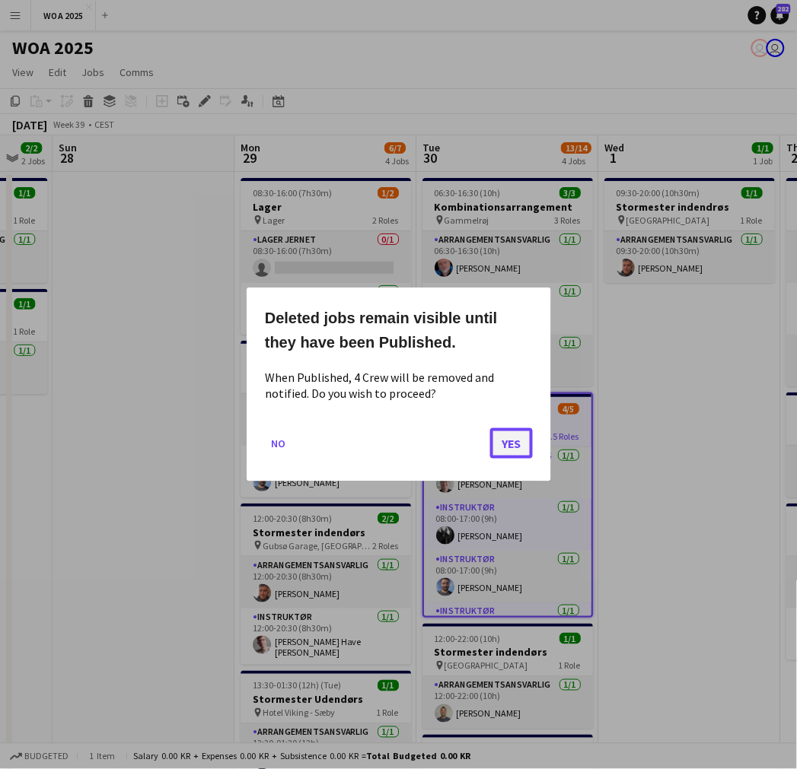
click at [520, 444] on button "Yes" at bounding box center [511, 443] width 43 height 30
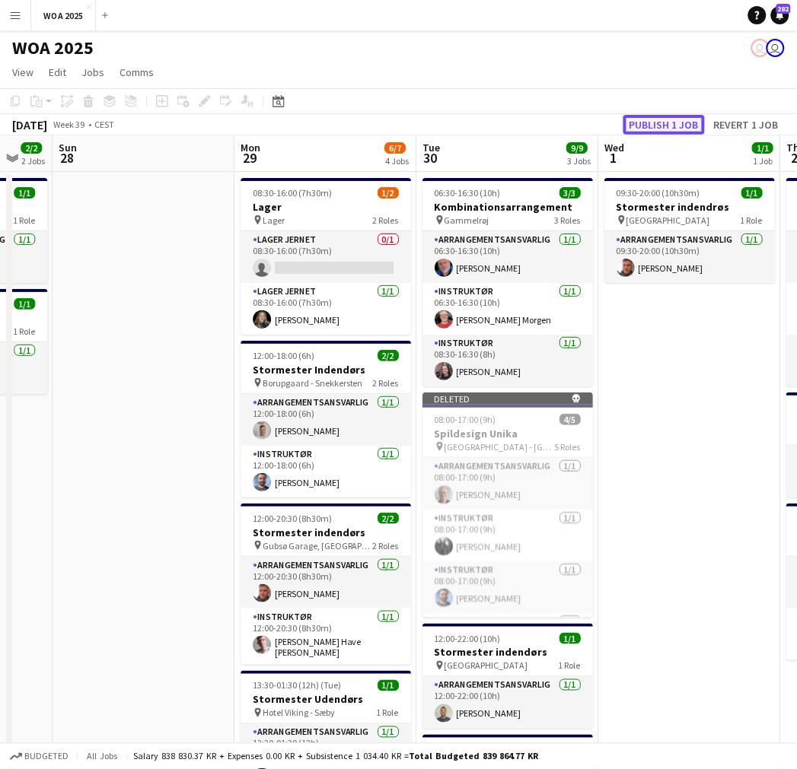
click at [660, 119] on button "Publish 1 job" at bounding box center [663, 125] width 81 height 20
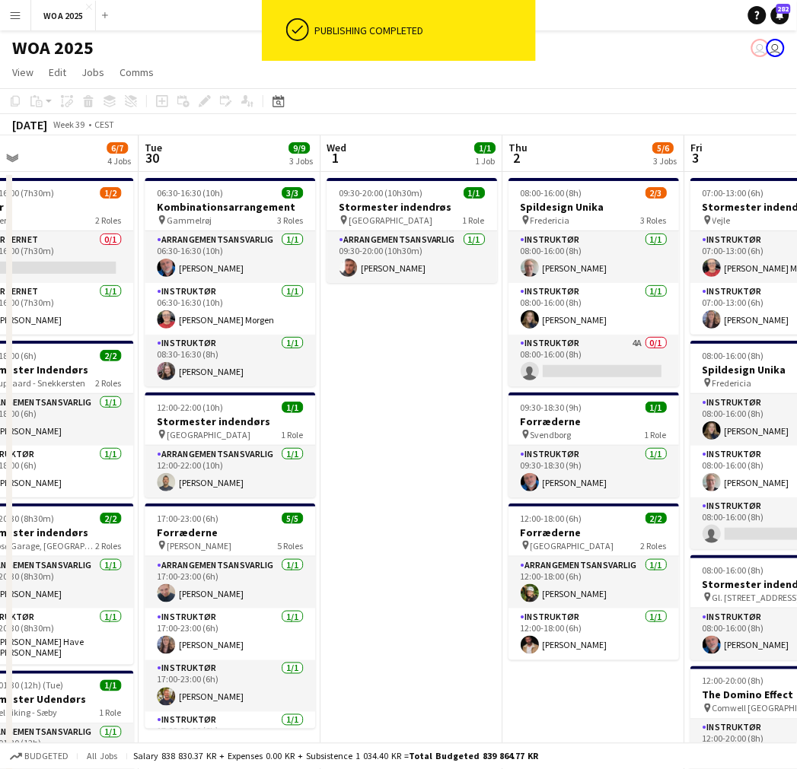
drag, startPoint x: 683, startPoint y: 406, endPoint x: 405, endPoint y: 399, distance: 277.8
click at [405, 399] on app-calendar-viewport "Fri 26 6/6 4 Jobs Sat 27 2/2 2 Jobs Sun 28 Mon 29 6/7 4 Jobs Tue 30 9/9 3 Jobs …" at bounding box center [398, 615] width 797 height 961
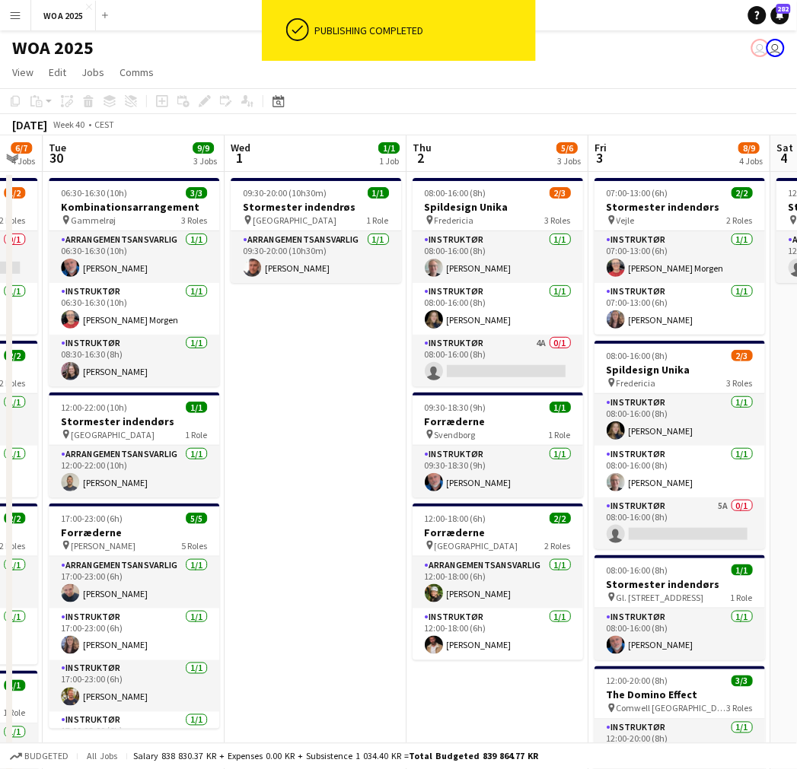
scroll to position [0, 693]
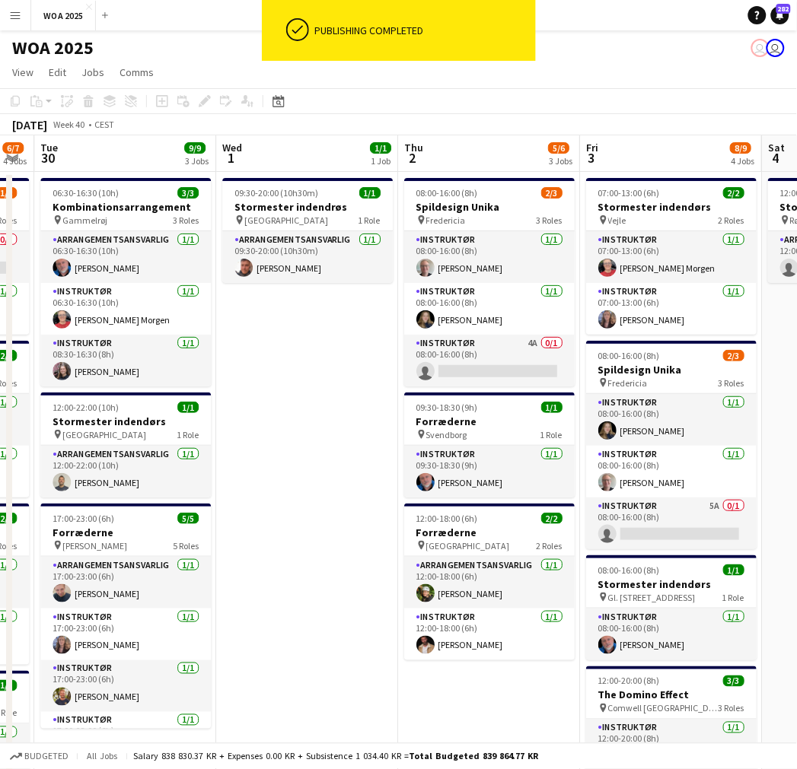
drag, startPoint x: 428, startPoint y: 396, endPoint x: 323, endPoint y: 393, distance: 104.3
click at [323, 393] on app-calendar-viewport "Fri 26 6/6 4 Jobs Sat 27 2/2 2 Jobs Sun 28 Mon 29 6/7 4 Jobs Tue 30 9/9 3 Jobs …" at bounding box center [398, 615] width 797 height 961
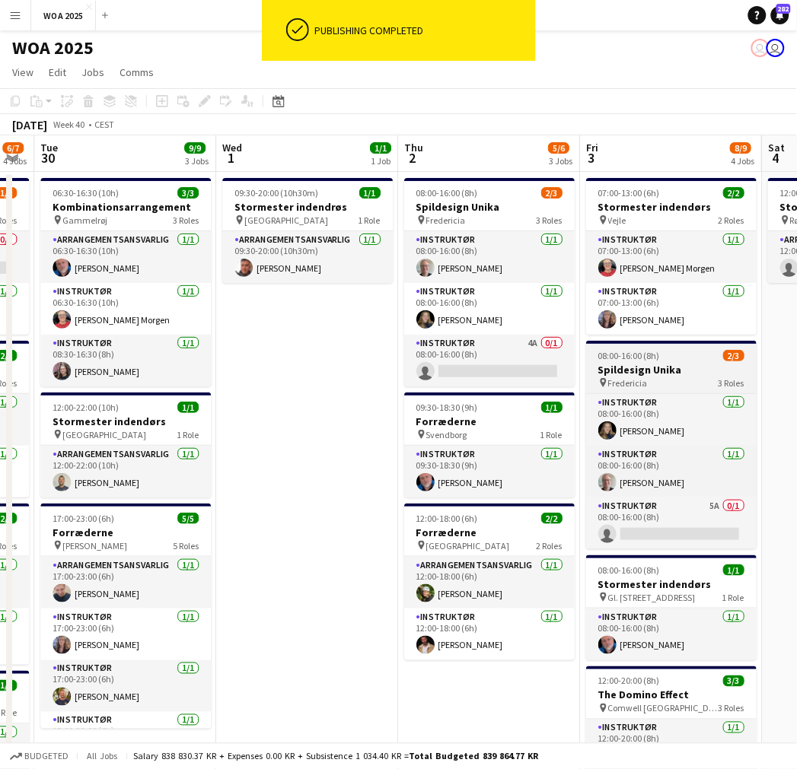
click at [670, 381] on div "pin Fredericia 3 Roles" at bounding box center [671, 383] width 170 height 12
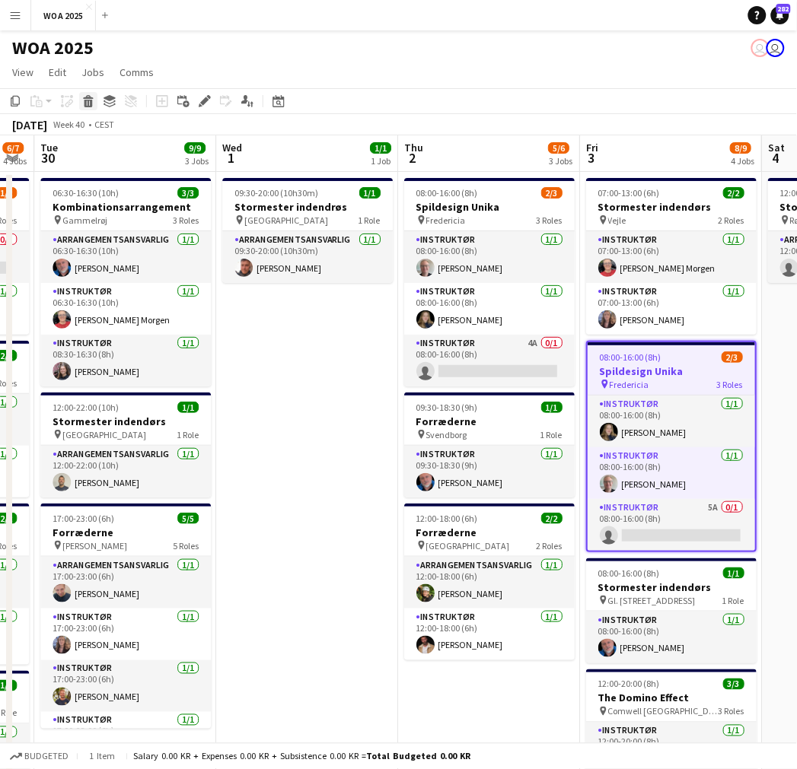
click at [84, 103] on icon at bounding box center [88, 104] width 8 height 8
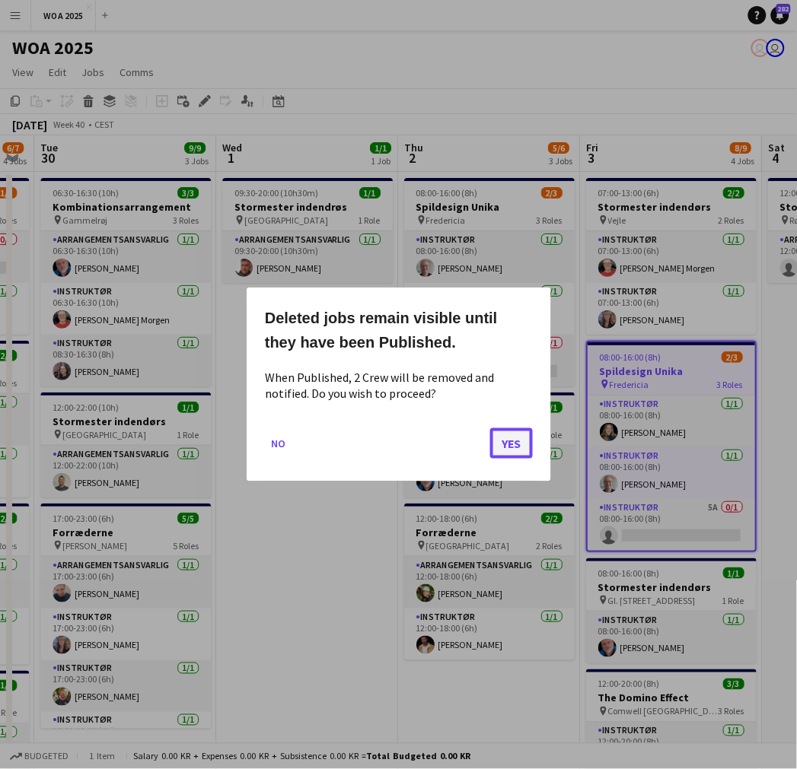
click at [500, 445] on button "Yes" at bounding box center [511, 443] width 43 height 30
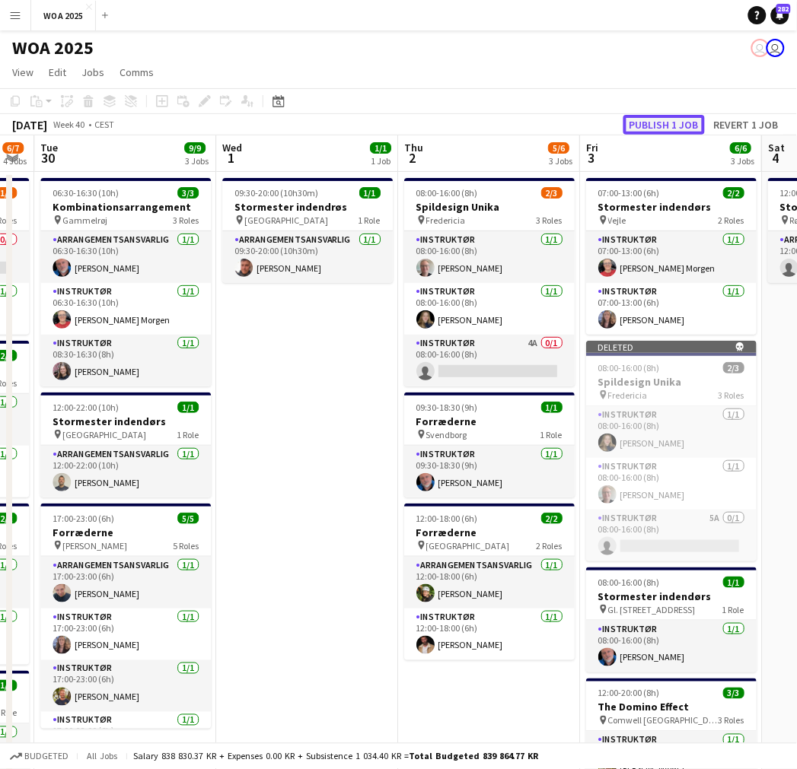
click at [673, 123] on button "Publish 1 job" at bounding box center [663, 125] width 81 height 20
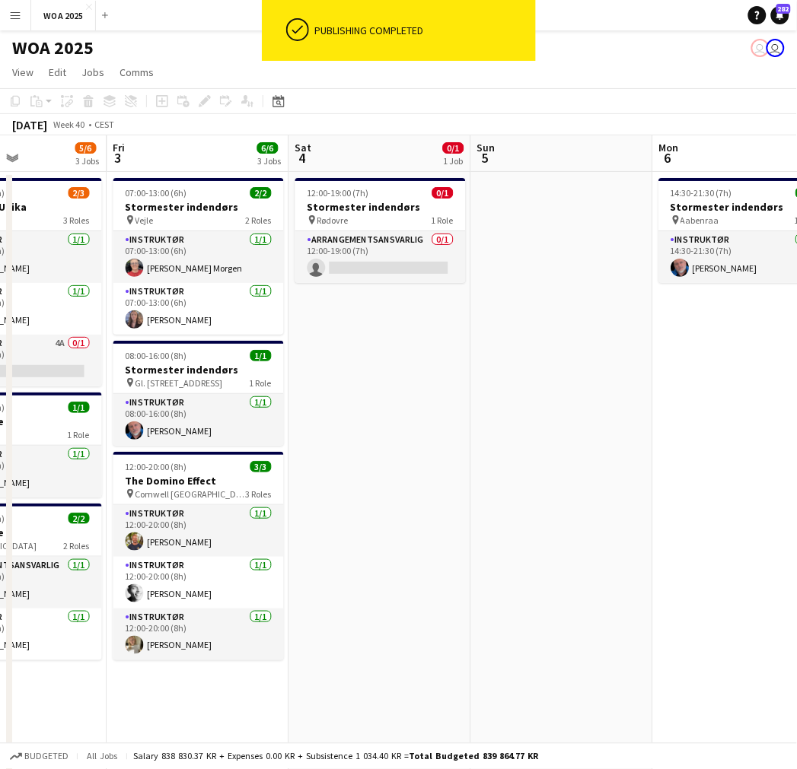
drag, startPoint x: 719, startPoint y: 385, endPoint x: 236, endPoint y: 374, distance: 483.3
click at [236, 374] on app-calendar-viewport "Tue 30 9/9 3 Jobs Wed 1 1/1 1 Job Thu 2 5/6 3 Jobs Fri 3 6/6 3 Jobs Sat 4 0/1 1…" at bounding box center [398, 615] width 797 height 961
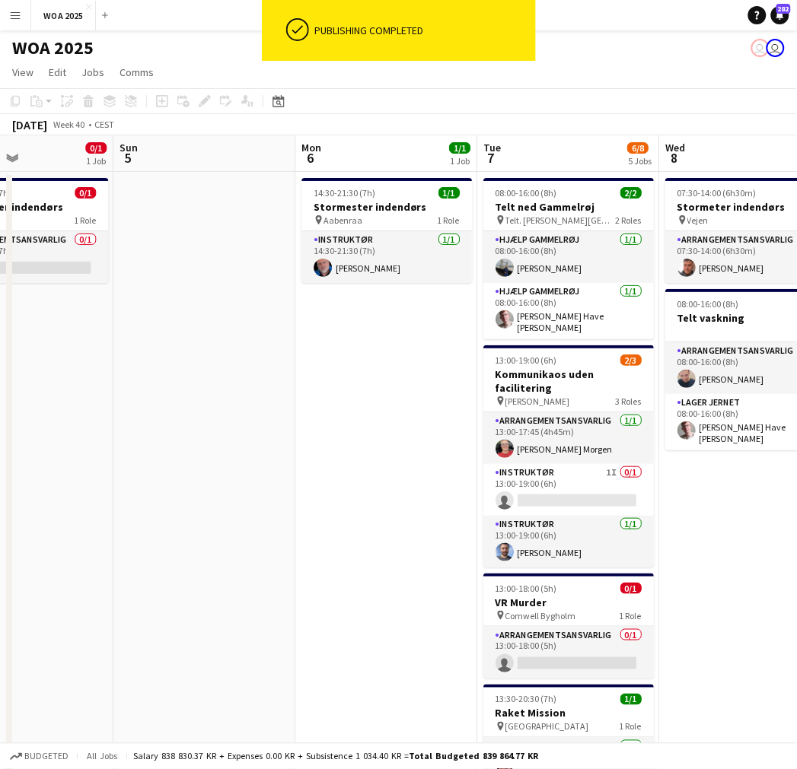
scroll to position [0, 549]
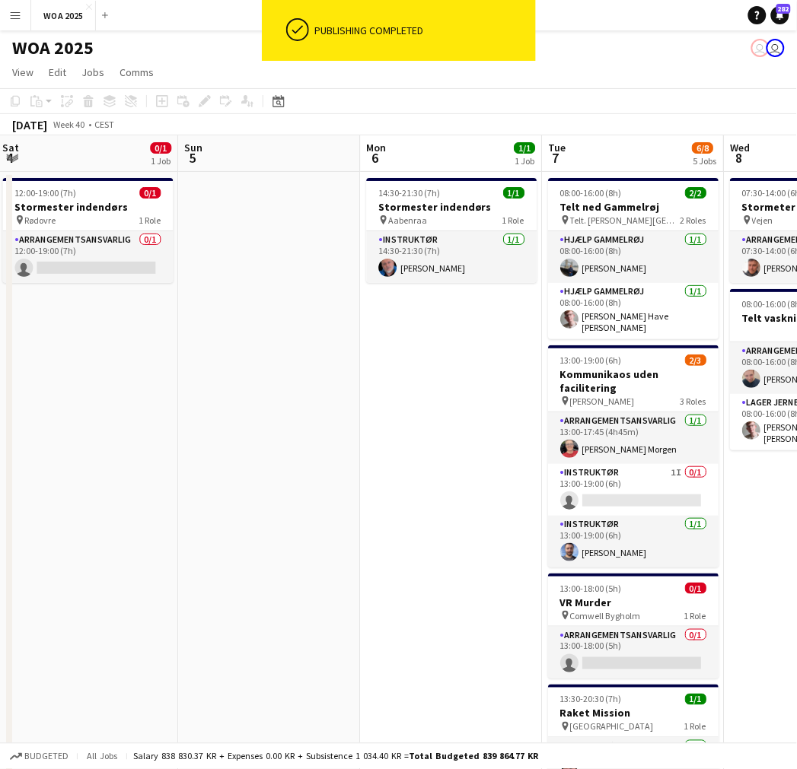
drag, startPoint x: 609, startPoint y: 378, endPoint x: 365, endPoint y: 377, distance: 243.5
click at [365, 377] on app-calendar-viewport "Wed 1 1/1 1 Job Thu 2 5/6 3 Jobs Fri 3 6/6 3 Jobs Sat 4 0/1 1 Job Sun 5 Mon 6 1…" at bounding box center [398, 615] width 797 height 961
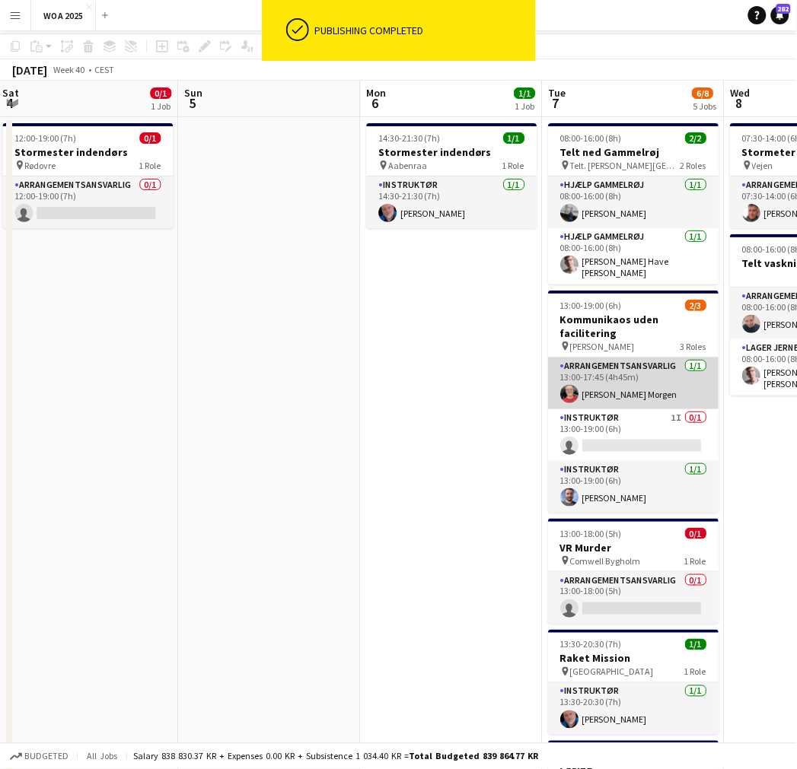
scroll to position [0, 0]
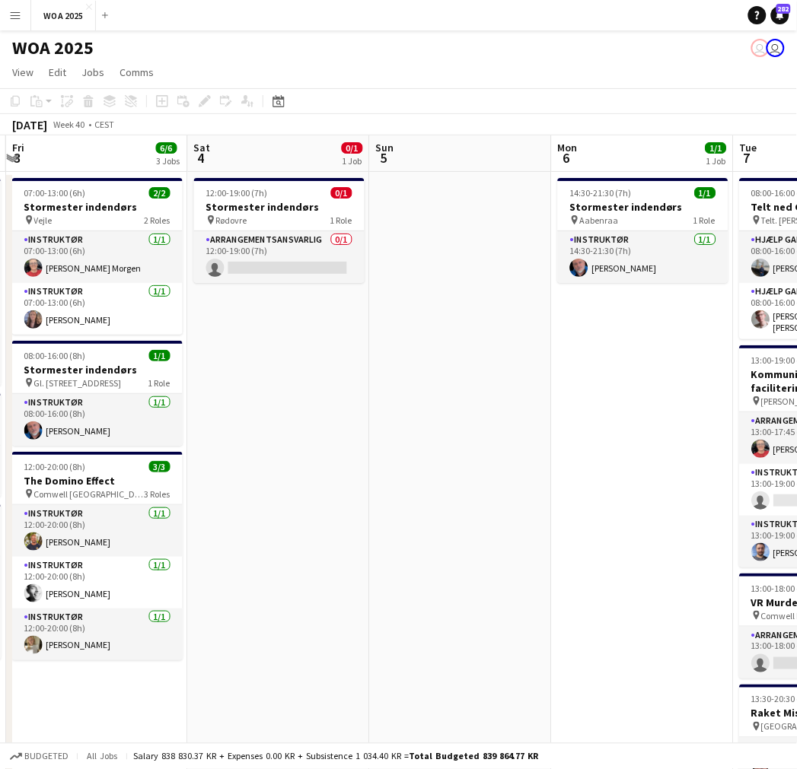
drag, startPoint x: 374, startPoint y: 409, endPoint x: 557, endPoint y: 389, distance: 184.4
click at [559, 389] on app-calendar-viewport "Wed 1 1/1 1 Job Thu 2 5/6 3 Jobs Fri 3 6/6 3 Jobs Sat 4 0/1 1 Job Sun 5 Mon 6 1…" at bounding box center [398, 615] width 797 height 961
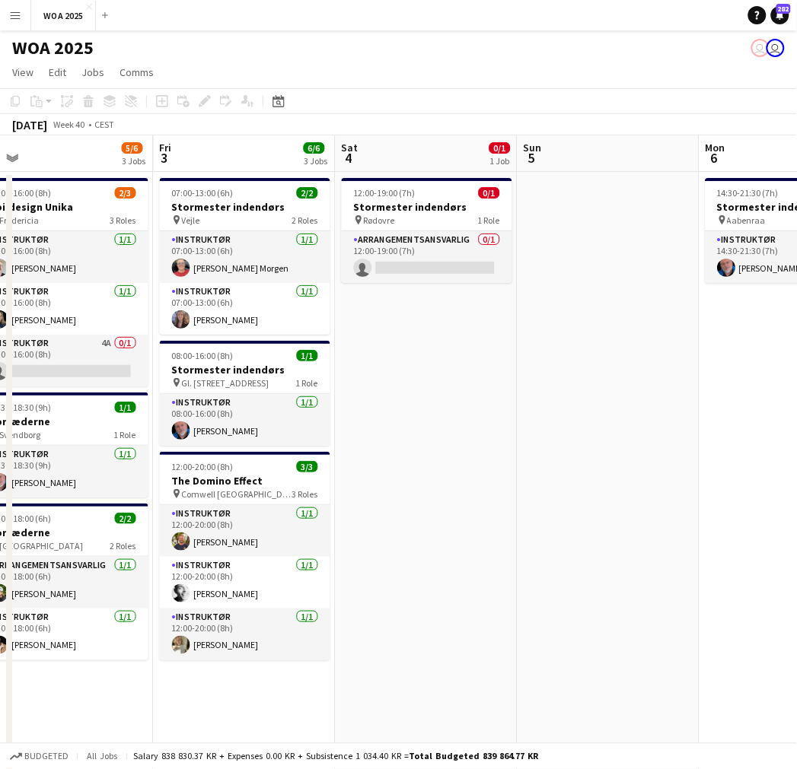
drag, startPoint x: 381, startPoint y: 380, endPoint x: 713, endPoint y: 378, distance: 331.8
click at [713, 378] on app-calendar-viewport "Tue 30 9/9 3 Jobs Wed 1 1/1 1 Job Thu 2 5/6 3 Jobs Fri 3 6/6 3 Jobs Sat 4 0/1 1…" at bounding box center [398, 615] width 797 height 961
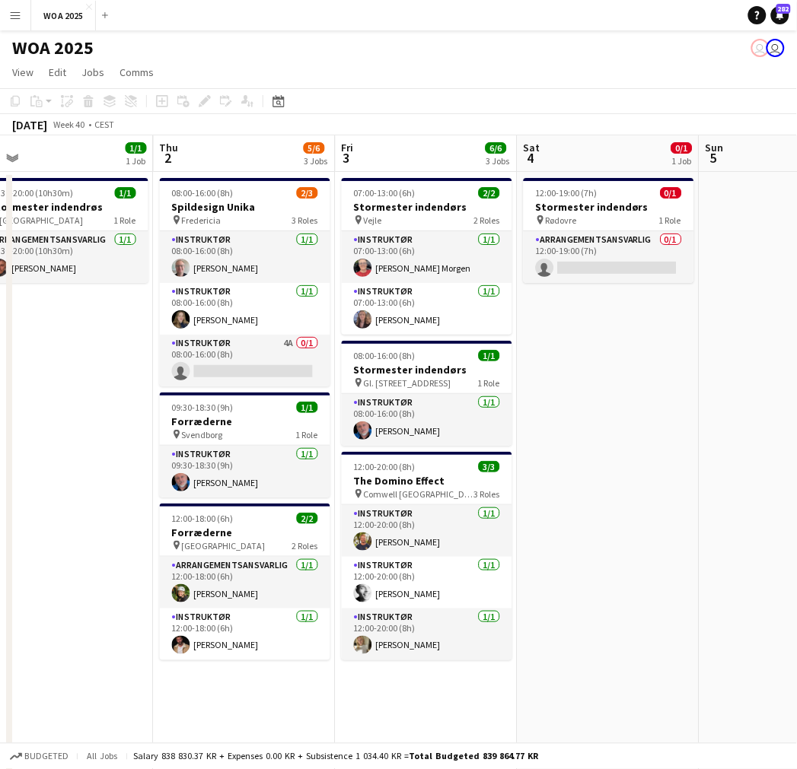
scroll to position [0, 390]
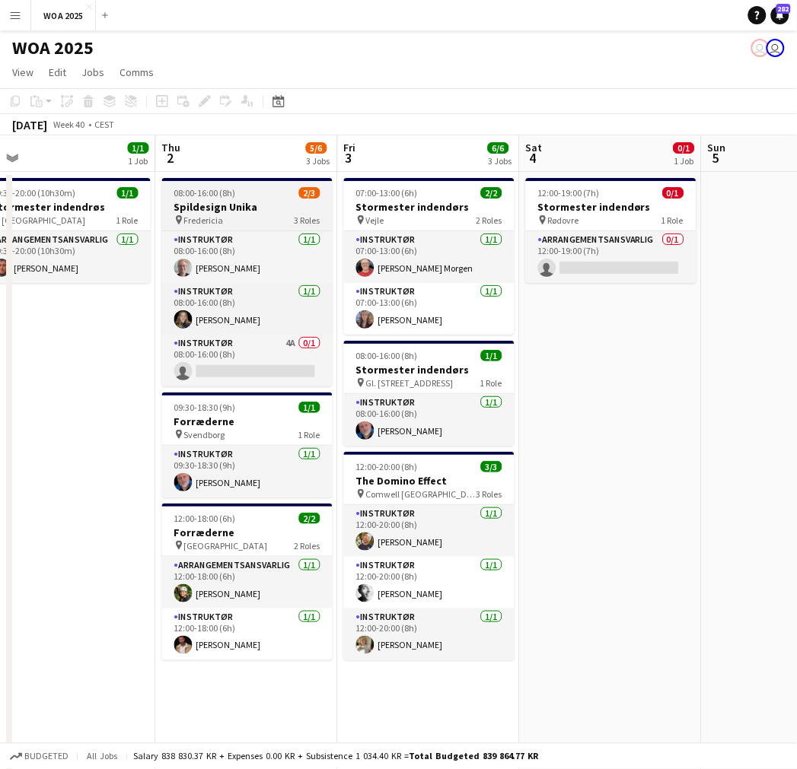
click at [227, 206] on h3 "Spildesign Unika" at bounding box center [247, 207] width 170 height 14
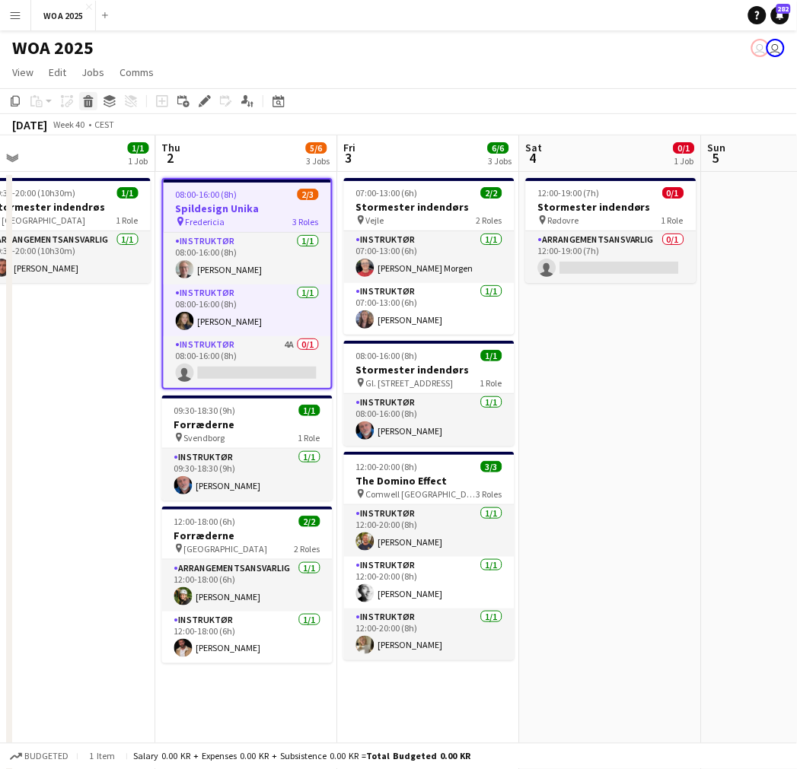
click at [88, 96] on icon at bounding box center [88, 97] width 10 height 4
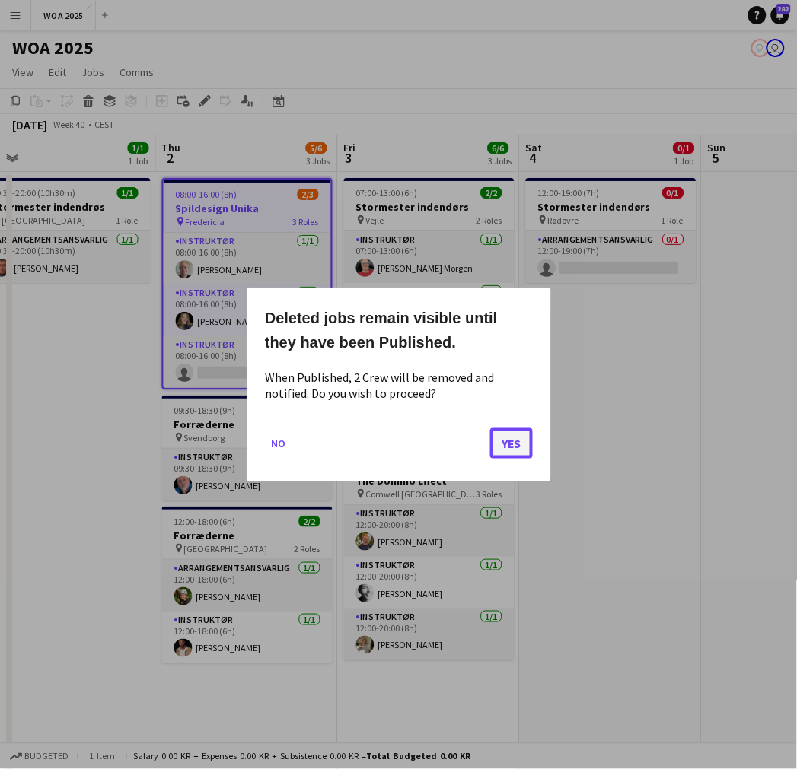
click at [504, 443] on button "Yes" at bounding box center [511, 443] width 43 height 30
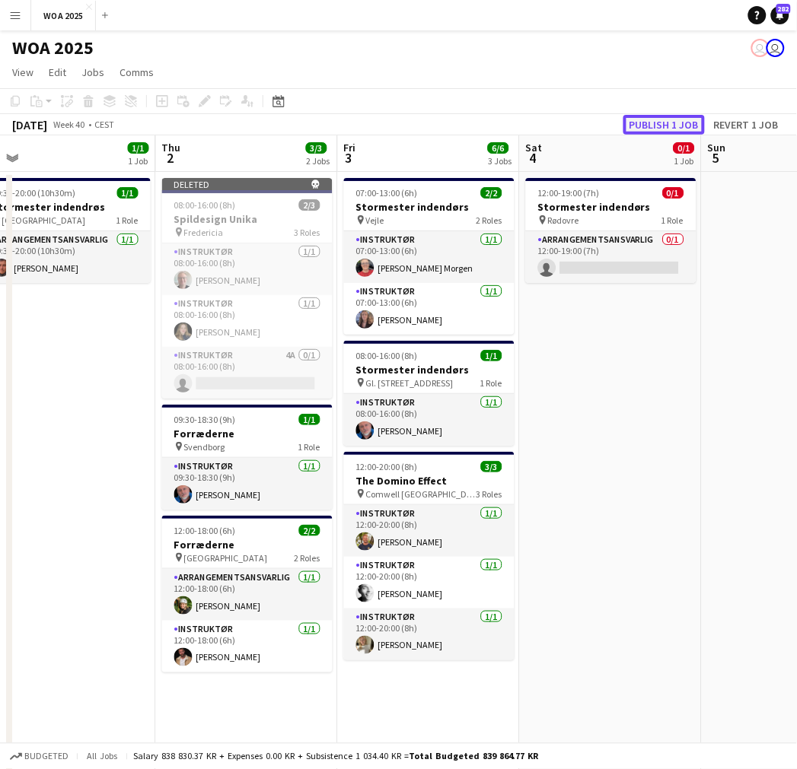
click at [648, 123] on button "Publish 1 job" at bounding box center [663, 125] width 81 height 20
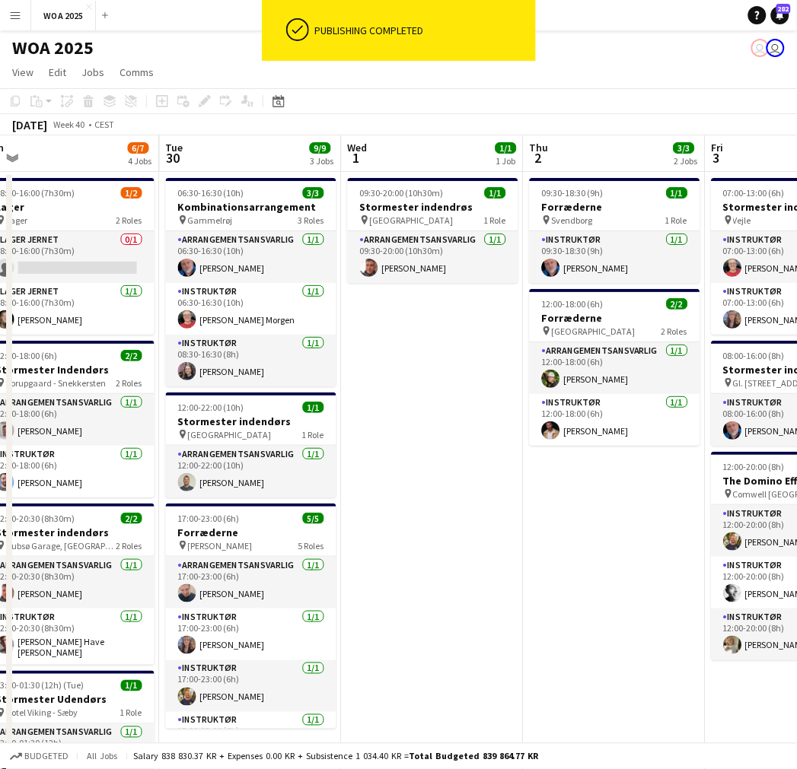
scroll to position [0, 381]
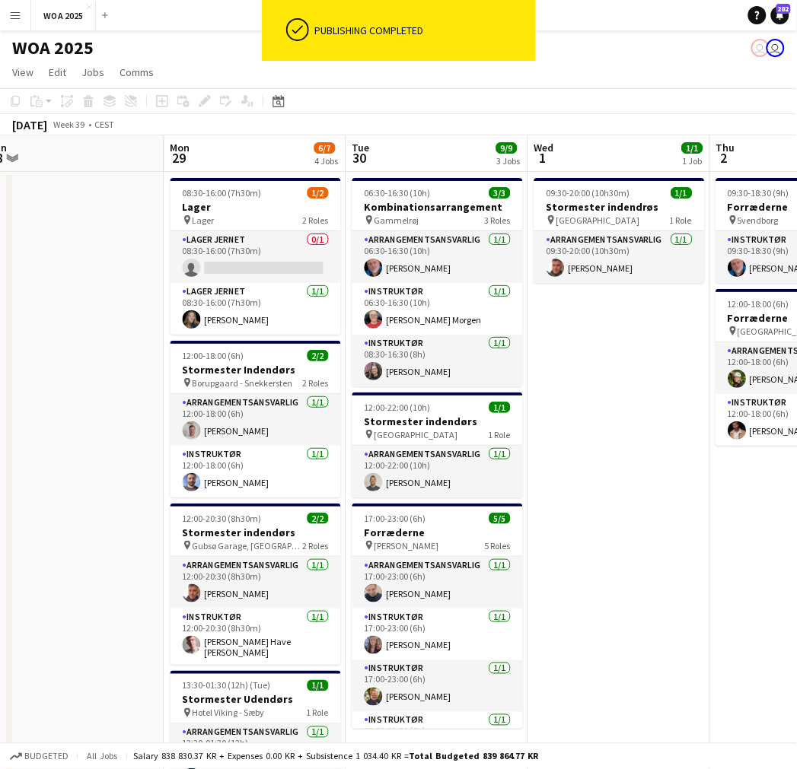
drag, startPoint x: 97, startPoint y: 389, endPoint x: 651, endPoint y: 407, distance: 554.2
click at [651, 407] on app-calendar-viewport "Fri 26 6/6 4 Jobs Sat 27 2/2 2 Jobs Sun 28 Mon 29 6/7 4 Jobs Tue 30 9/9 3 Jobs …" at bounding box center [398, 615] width 797 height 961
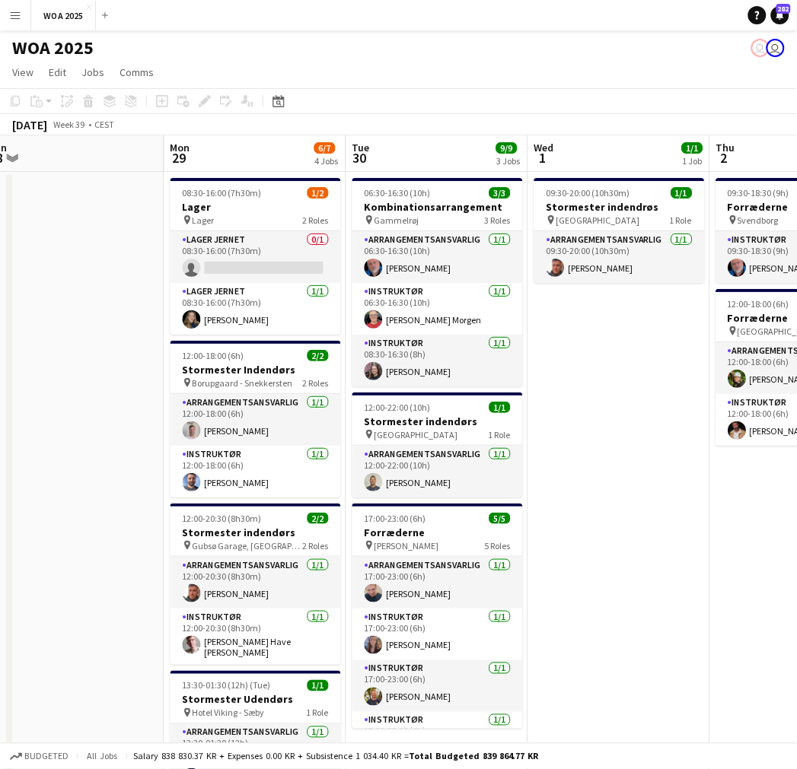
scroll to position [0, 378]
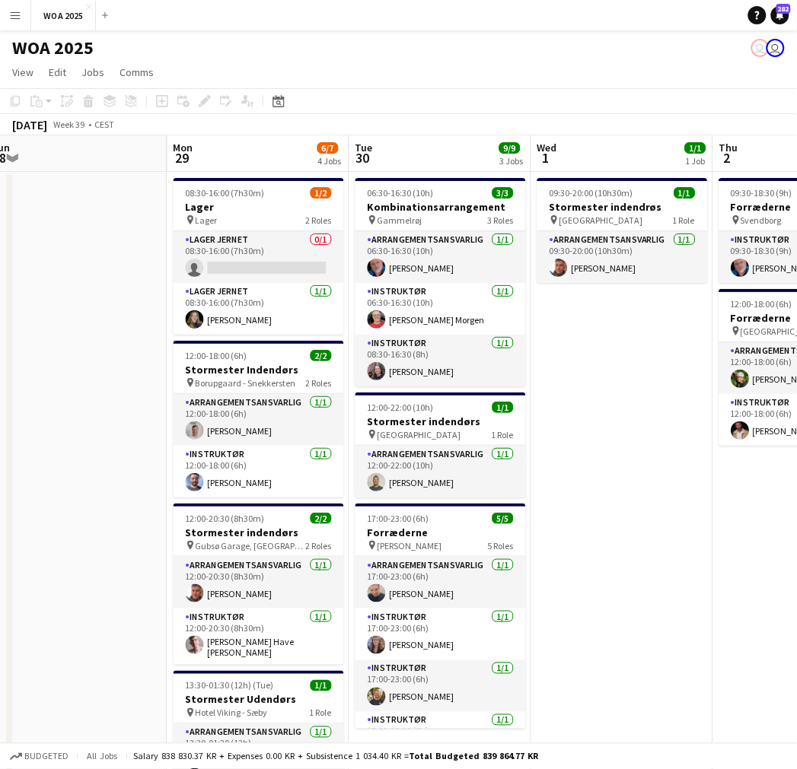
drag, startPoint x: 600, startPoint y: 508, endPoint x: 602, endPoint y: 470, distance: 38.1
click at [602, 470] on app-date-cell "09:30-20:00 (10h30m) 1/1 Stormester indendrøs pin Aalborg 1 Role Arrangementsan…" at bounding box center [622, 634] width 182 height 925
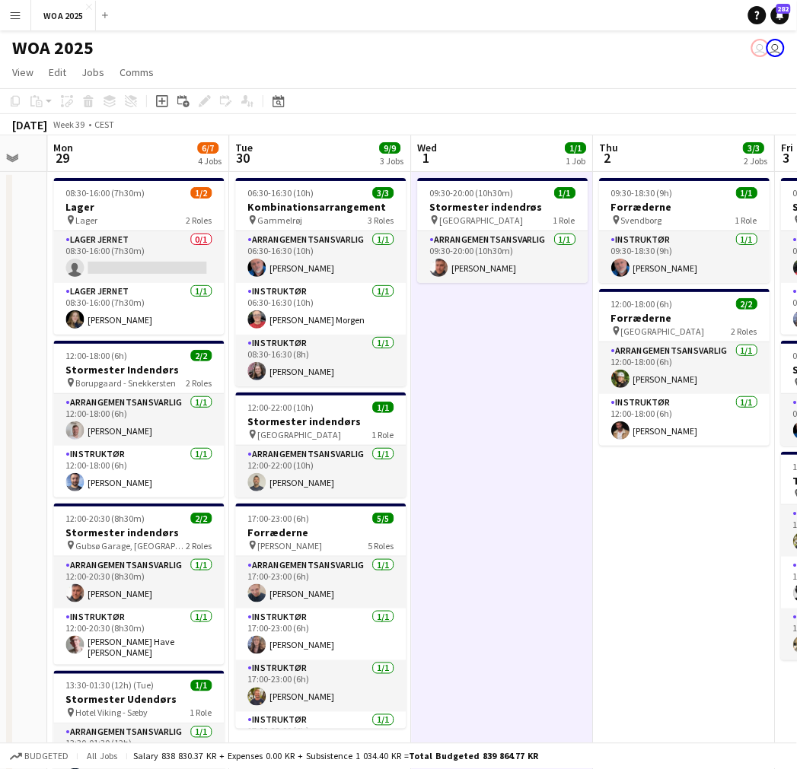
scroll to position [0, 534]
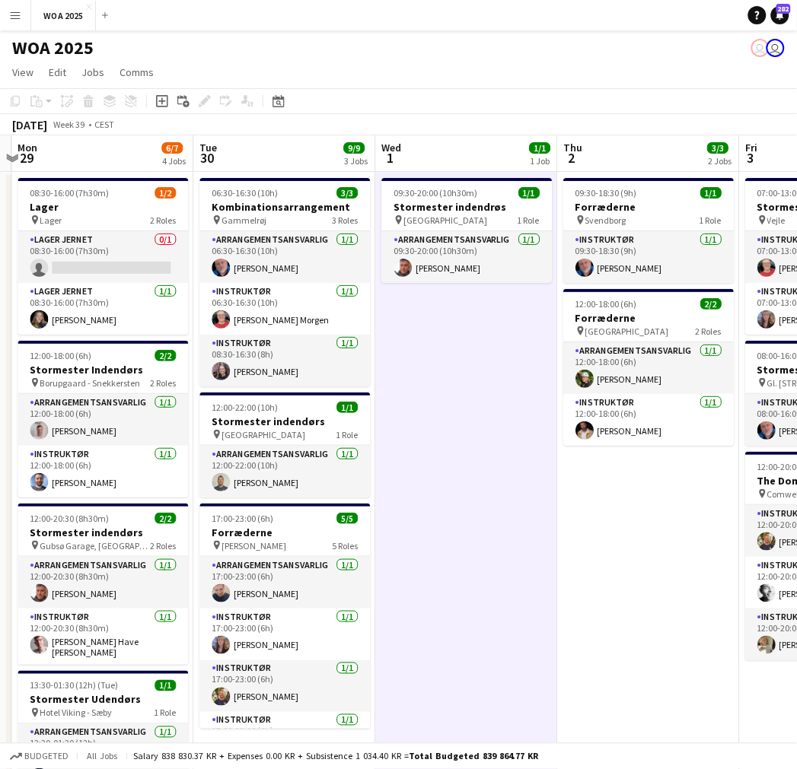
drag, startPoint x: 567, startPoint y: 403, endPoint x: 412, endPoint y: 399, distance: 155.3
click at [412, 399] on app-calendar-viewport "Fri 26 6/6 4 Jobs Sat 27 2/2 2 Jobs Sun 28 Mon 29 6/7 4 Jobs Tue 30 9/9 3 Jobs …" at bounding box center [398, 615] width 797 height 961
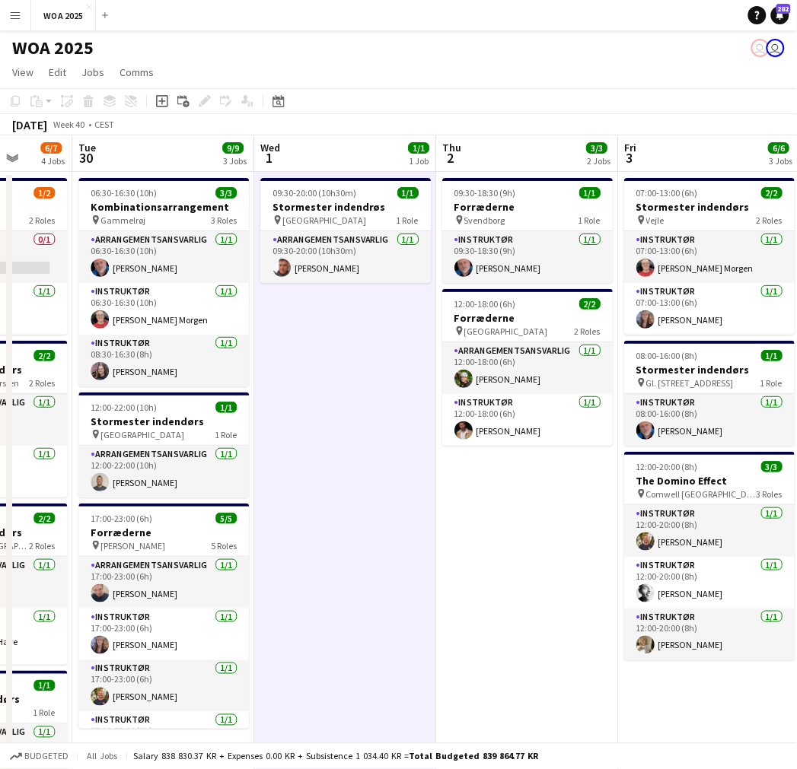
drag, startPoint x: 549, startPoint y: 512, endPoint x: 427, endPoint y: 489, distance: 123.9
click at [427, 489] on app-calendar-viewport "Fri 26 6/6 4 Jobs Sat 27 2/2 2 Jobs Sun 28 Mon 29 6/7 4 Jobs Tue 30 9/9 3 Jobs …" at bounding box center [398, 615] width 797 height 961
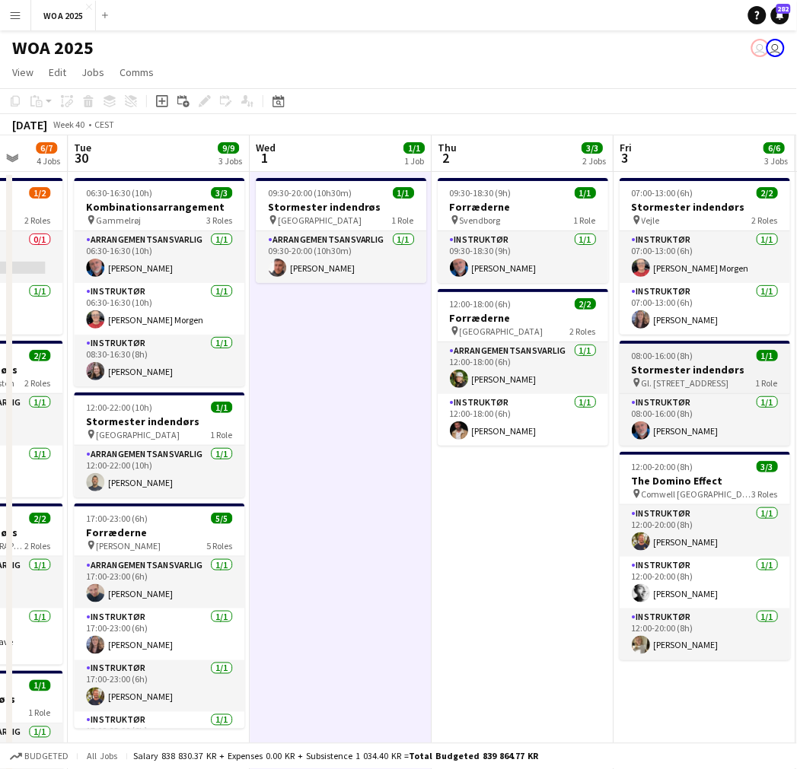
click at [695, 375] on h3 "Stormester indendørs" at bounding box center [704, 370] width 170 height 14
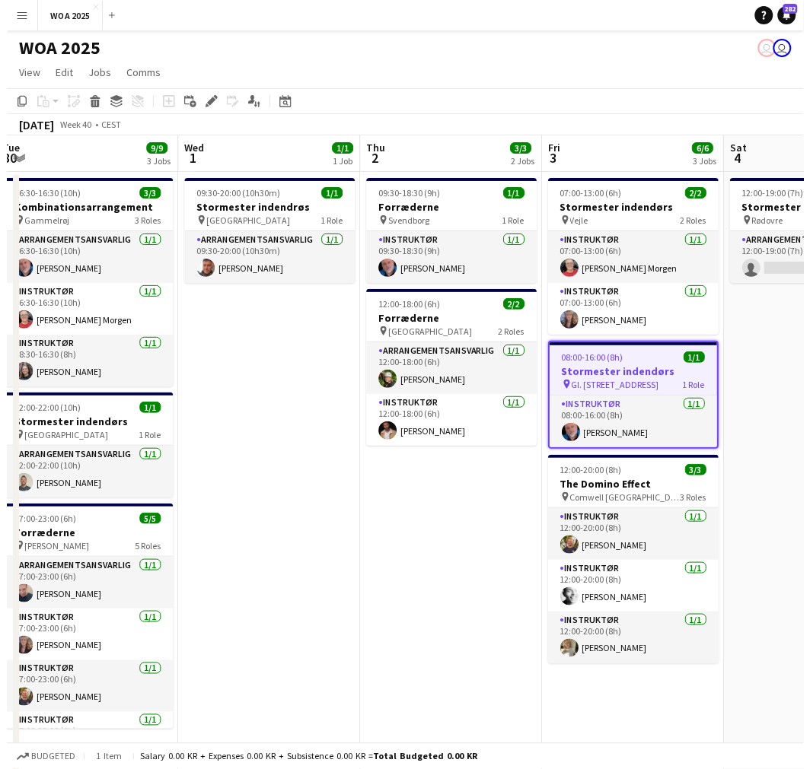
scroll to position [0, 565]
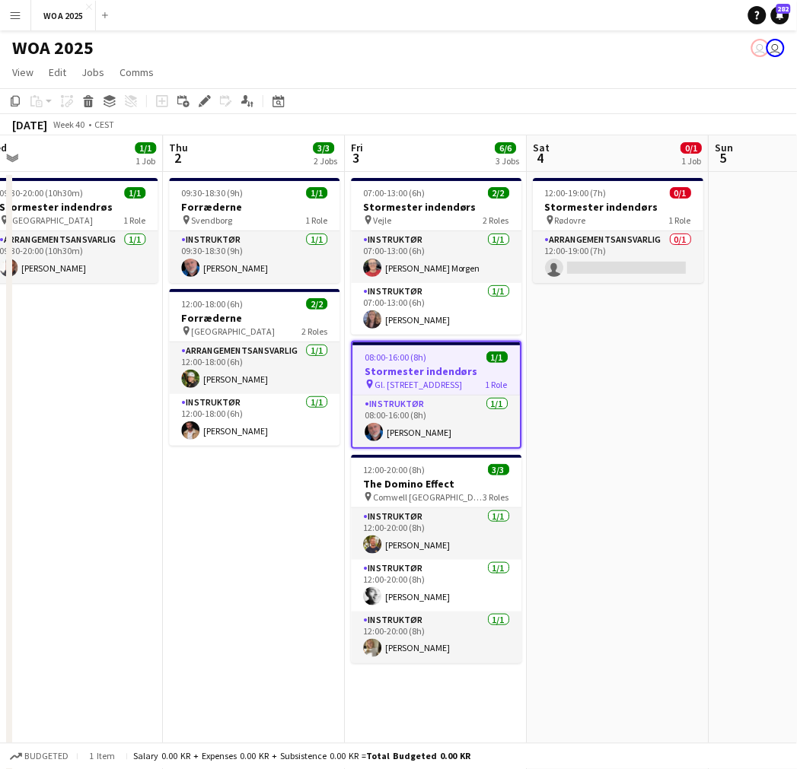
drag, startPoint x: 721, startPoint y: 380, endPoint x: 454, endPoint y: 371, distance: 268.0
click at [454, 371] on app-calendar-viewport "Sun 28 Mon 29 6/7 4 Jobs Tue 30 9/9 3 Jobs Wed 1 1/1 1 Job Thu 2 3/3 2 Jobs Fri…" at bounding box center [398, 615] width 797 height 961
click at [782, 21] on link "Notifications 282" at bounding box center [780, 15] width 18 height 18
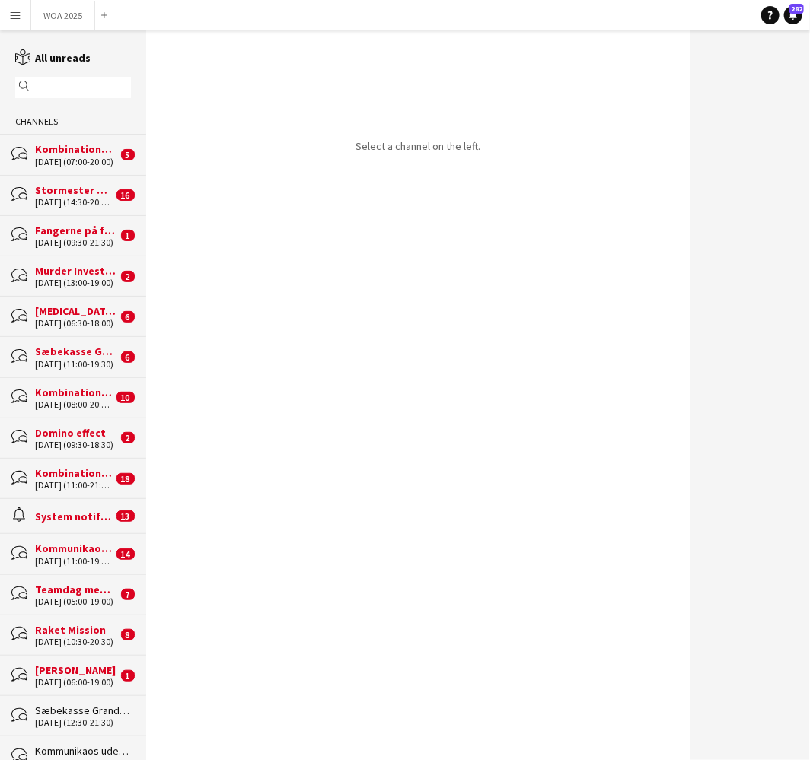
click at [65, 231] on div "Fangerne på fortet" at bounding box center [76, 231] width 82 height 14
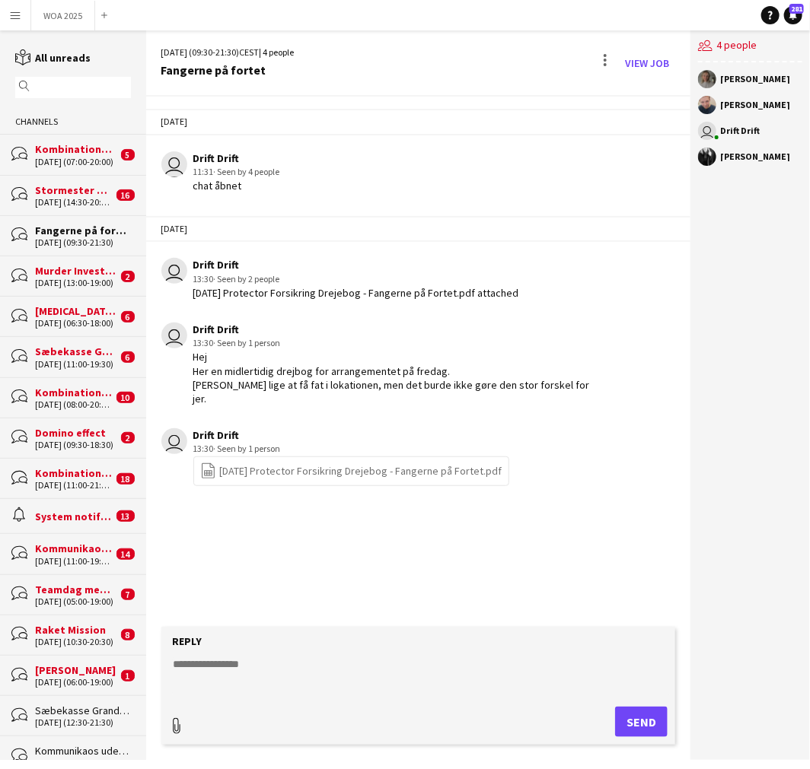
type input "**********"
click at [308, 688] on textarea at bounding box center [421, 674] width 498 height 40
type textarea "**********"
click at [624, 711] on span "Upload Upload" at bounding box center [623, 720] width 66 height 18
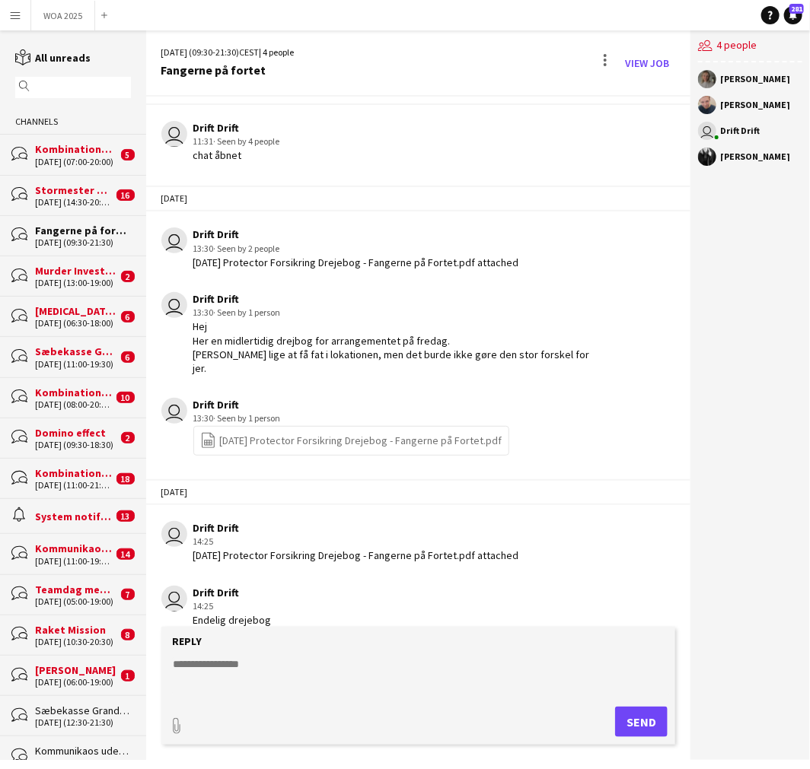
scroll to position [97, 0]
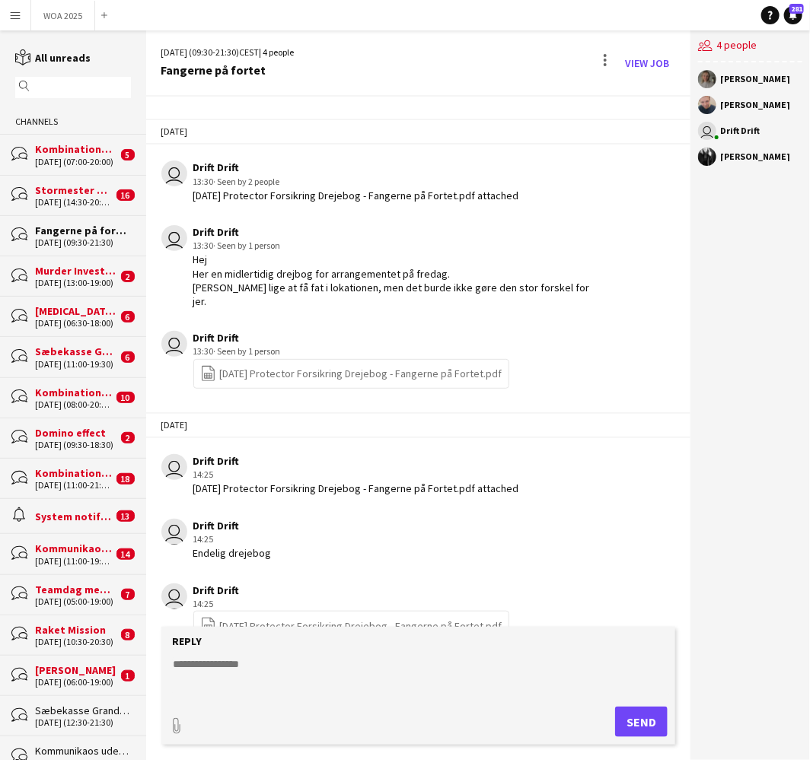
click at [279, 673] on textarea at bounding box center [421, 677] width 498 height 40
type textarea "**********"
click at [653, 727] on button "Send" at bounding box center [641, 722] width 53 height 30
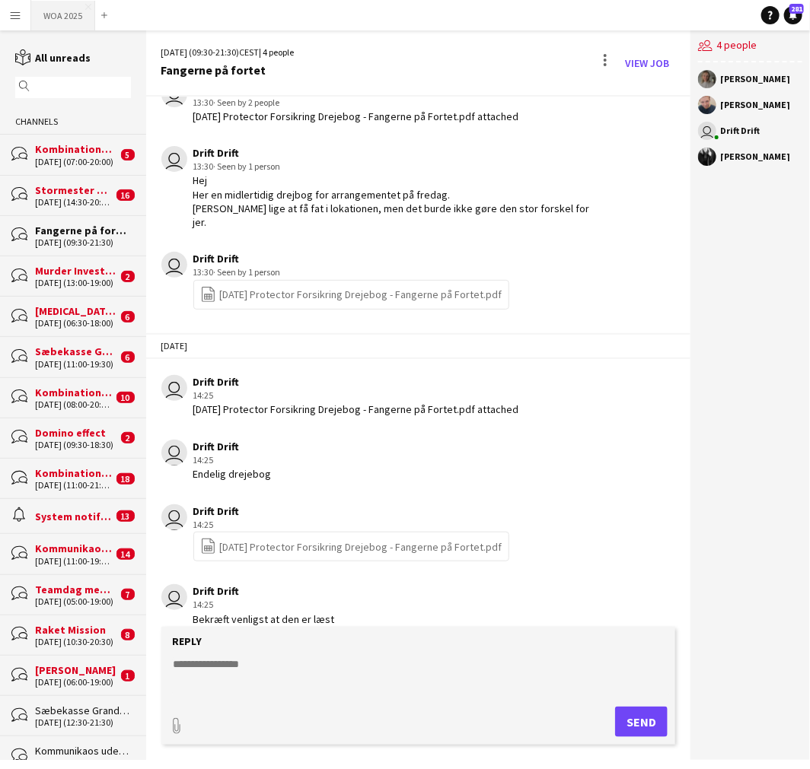
click at [67, 18] on button "WOA 2025 Close" at bounding box center [63, 16] width 64 height 30
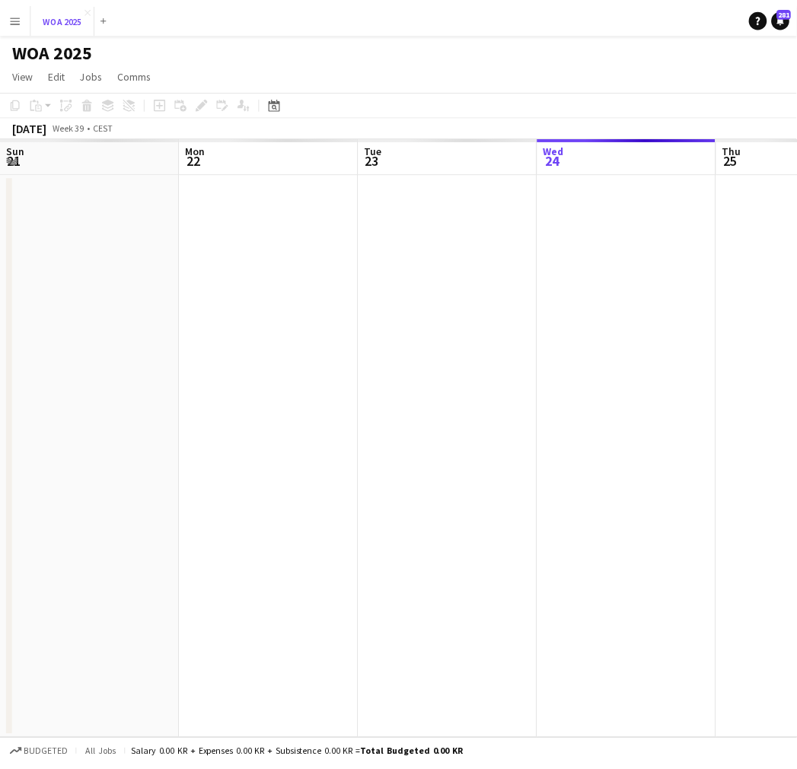
scroll to position [0, 363]
